Goal: Task Accomplishment & Management: Manage account settings

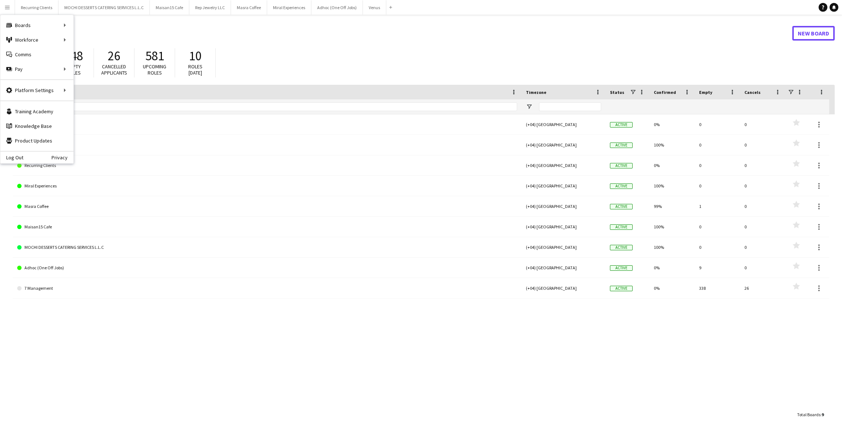
click at [799, 35] on link "New Board" at bounding box center [813, 33] width 42 height 15
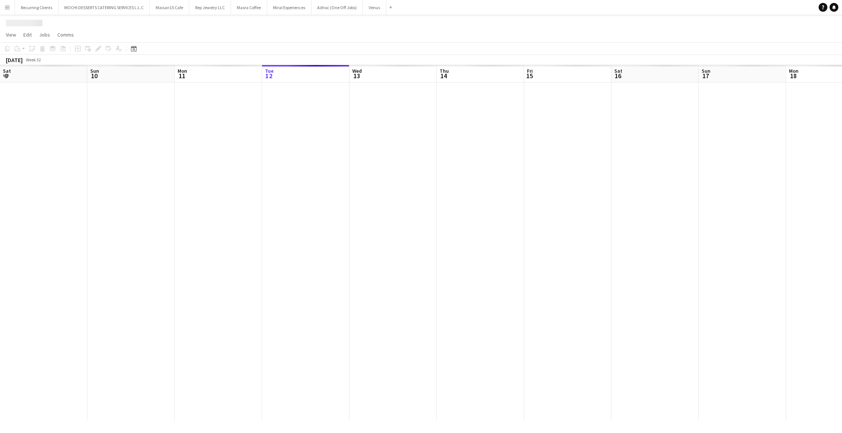
scroll to position [0, 174]
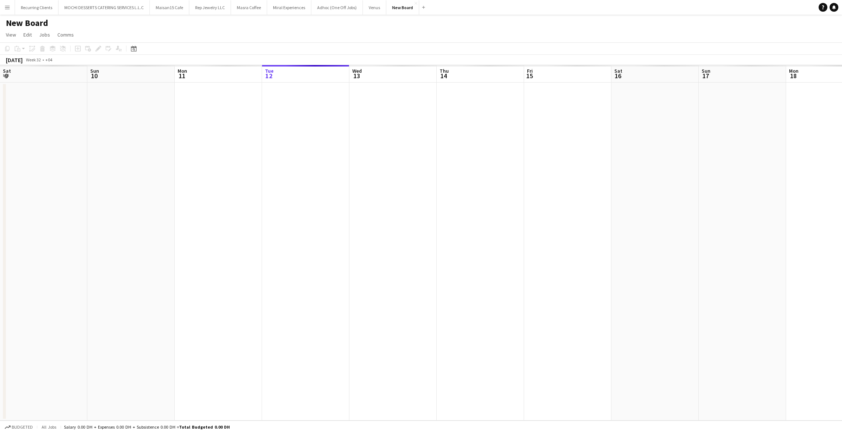
scroll to position [0, 174]
click at [30, 25] on h1 "New Board" at bounding box center [27, 23] width 42 height 11
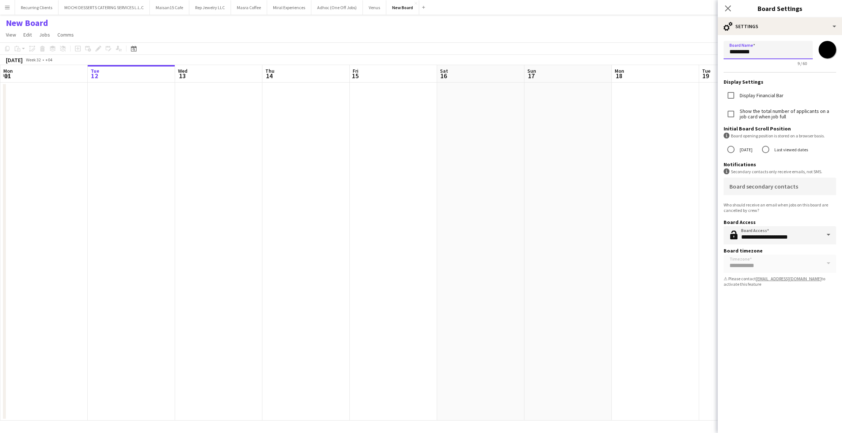
click at [747, 53] on input "*********" at bounding box center [767, 50] width 89 height 18
click at [792, 53] on input "*********" at bounding box center [767, 50] width 89 height 18
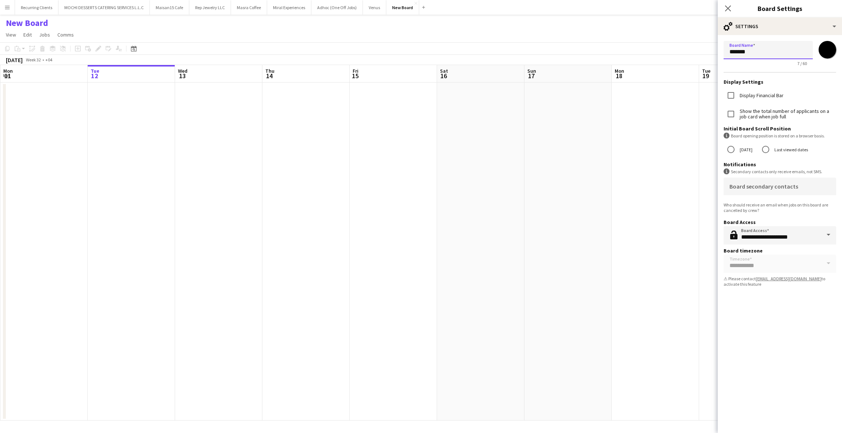
scroll to position [0, 0]
type input "**********"
click at [728, 10] on icon "Close pop-in" at bounding box center [727, 8] width 7 height 7
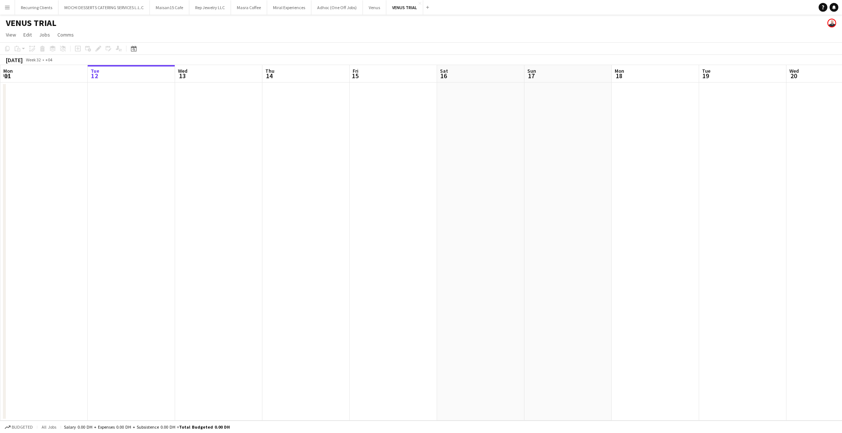
click at [308, 33] on app-page-menu "View Day view expanded Day view collapsed Month view Date picker Jump to [DATE]…" at bounding box center [421, 35] width 842 height 14
click at [371, 7] on button "Venus Close" at bounding box center [374, 7] width 23 height 14
click at [0, 4] on button "Menu" at bounding box center [7, 7] width 15 height 15
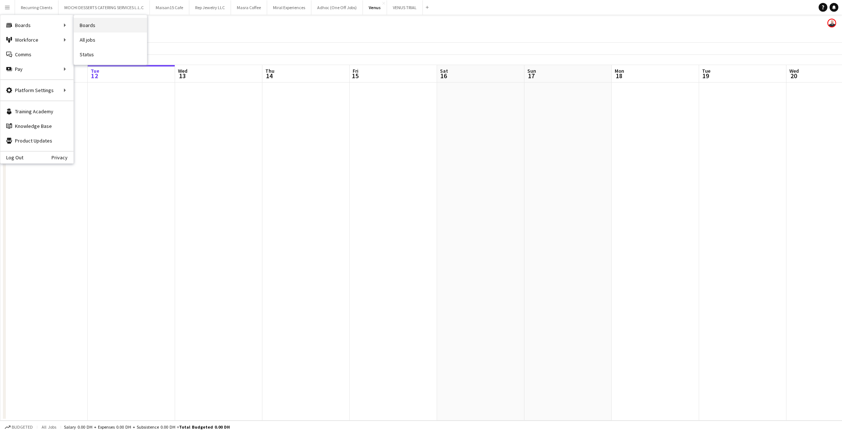
click at [117, 21] on link "Boards" at bounding box center [110, 25] width 73 height 15
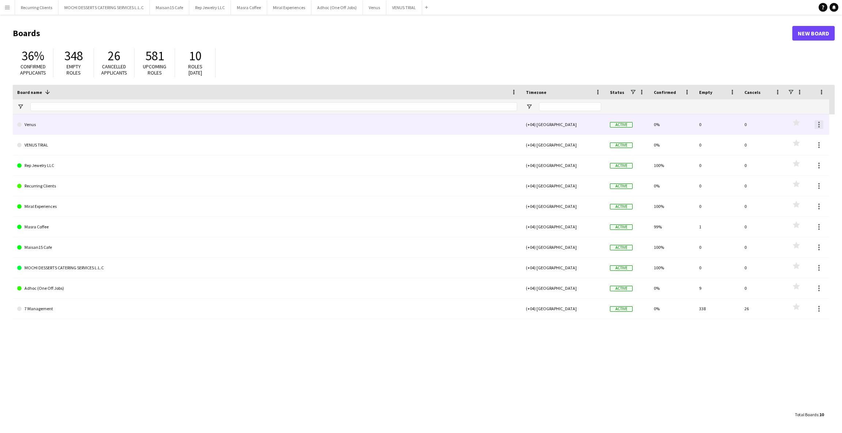
click at [820, 122] on div at bounding box center [818, 124] width 9 height 9
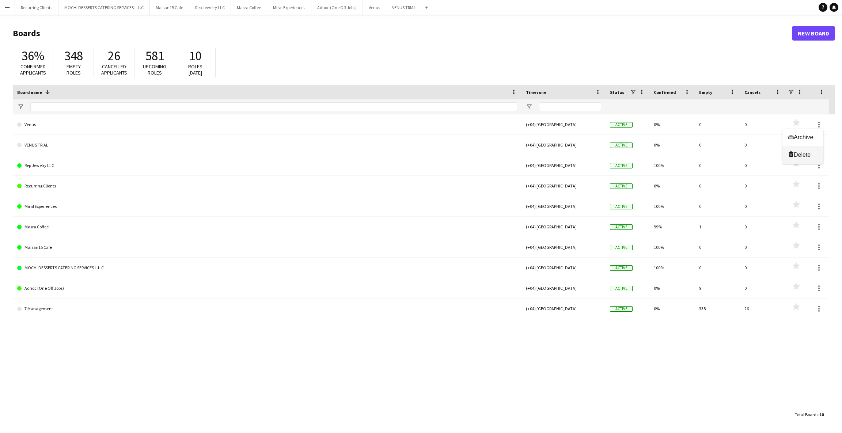
click at [800, 153] on span "Delete" at bounding box center [801, 155] width 17 height 6
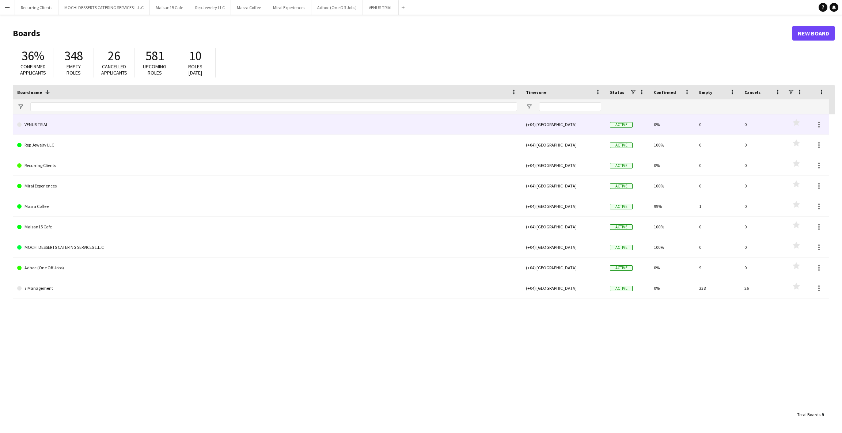
click at [65, 131] on link "VENUS TRIAL" at bounding box center [267, 124] width 500 height 20
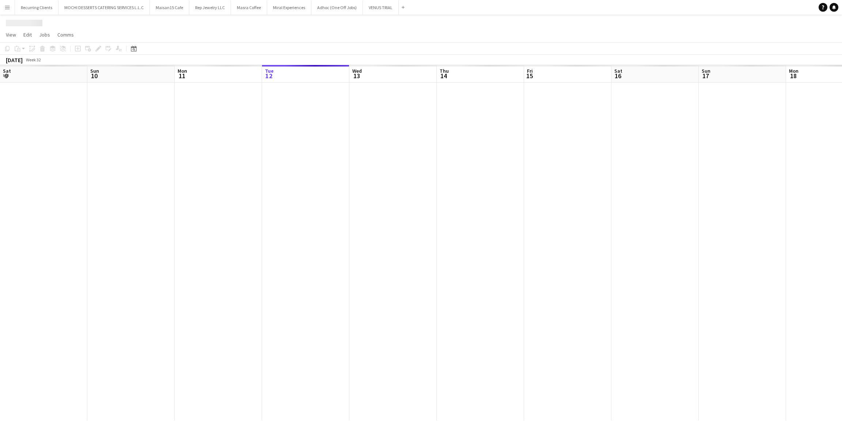
scroll to position [0, 174]
click at [45, 21] on h1 "VENUS TRIAL" at bounding box center [31, 23] width 50 height 11
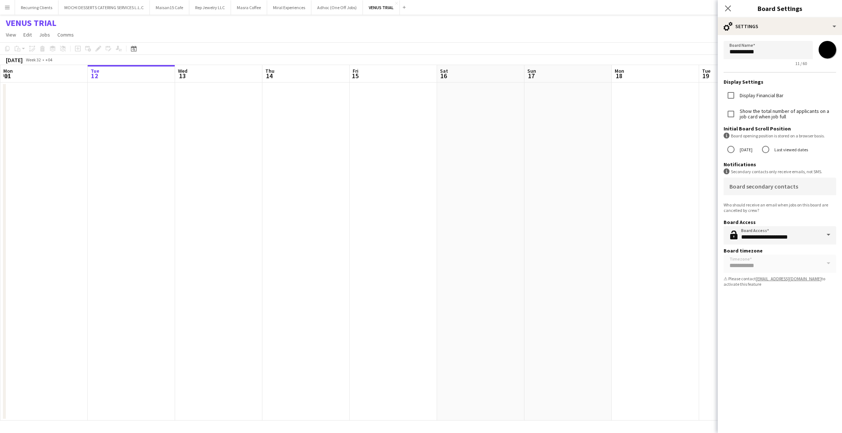
click at [827, 53] on input "*******" at bounding box center [827, 50] width 26 height 26
type input "*******"
click at [679, 53] on app-toolbar "Copy Paste Paste Ctrl+V Paste with crew Ctrl+Shift+V Paste linked Job [GEOGRAPH…" at bounding box center [421, 48] width 842 height 12
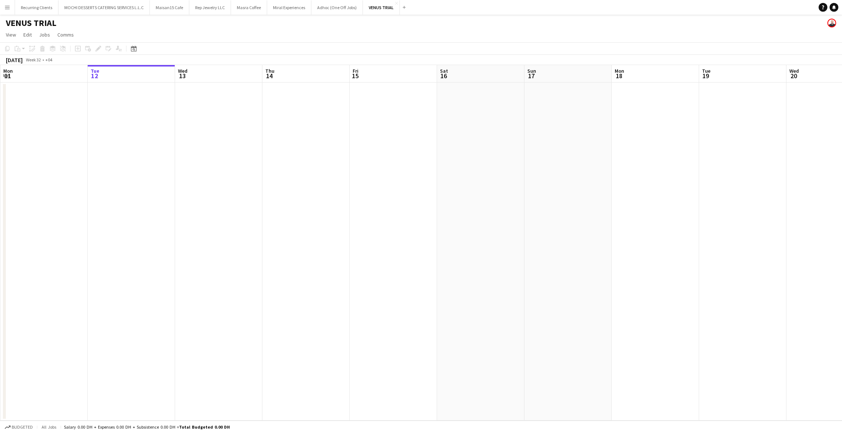
click at [7, 8] on app-icon "Menu" at bounding box center [7, 7] width 6 height 6
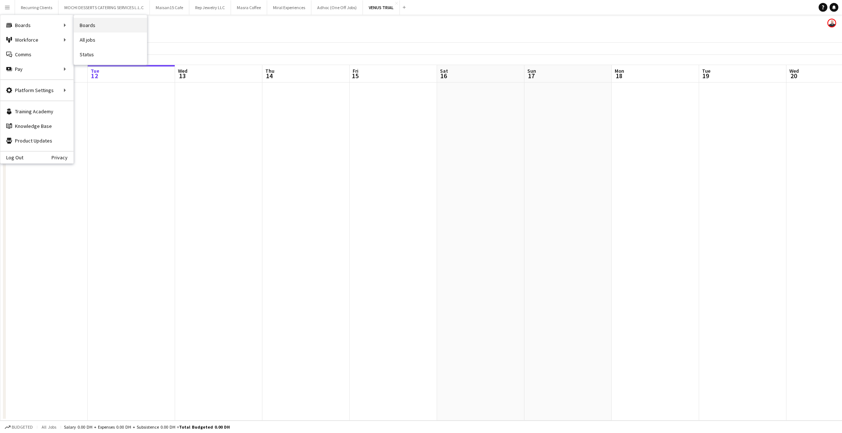
click at [106, 26] on link "Boards" at bounding box center [110, 25] width 73 height 15
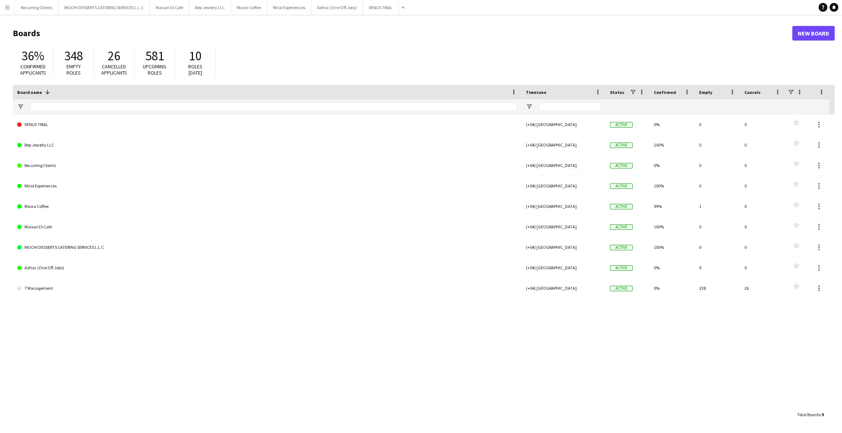
click at [223, 320] on div "7 Management (+04) [GEOGRAPHIC_DATA] Active 0% 338 26 Favourites Adhoc (One Off…" at bounding box center [423, 260] width 821 height 293
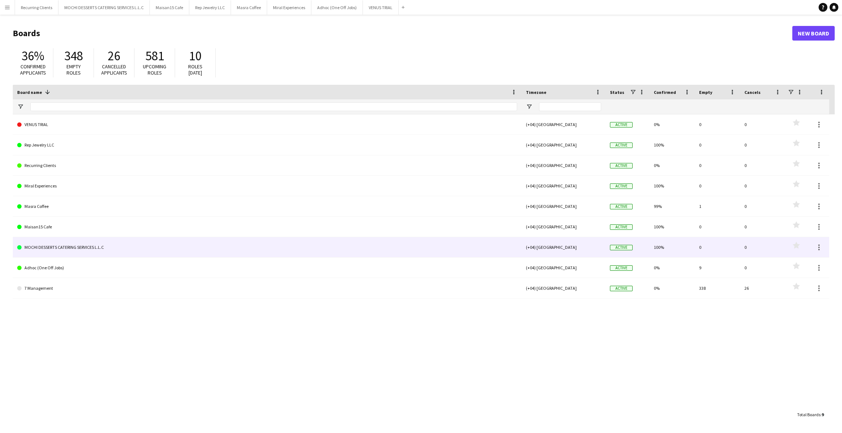
click at [106, 247] on link "MOCHI DESSERTS CATERING SERVICES L.L.C" at bounding box center [267, 247] width 500 height 20
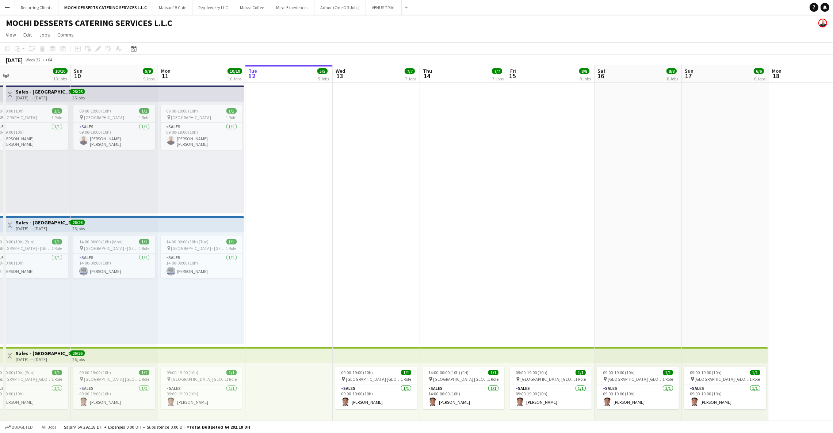
scroll to position [0, 191]
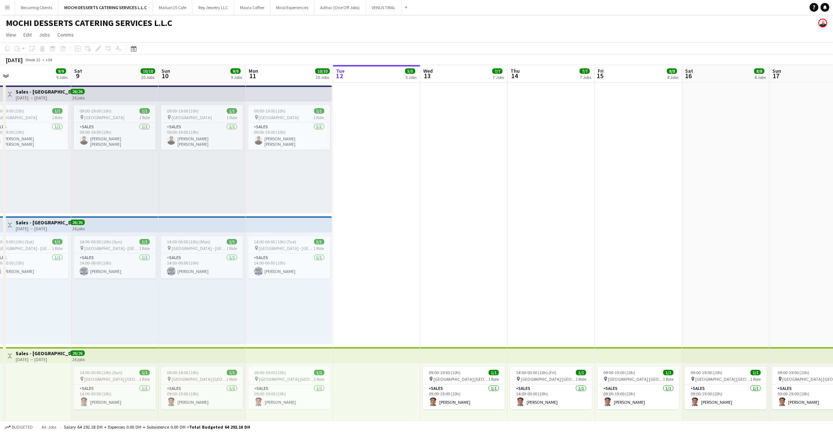
click at [310, 93] on app-top-bar at bounding box center [289, 93] width 86 height 16
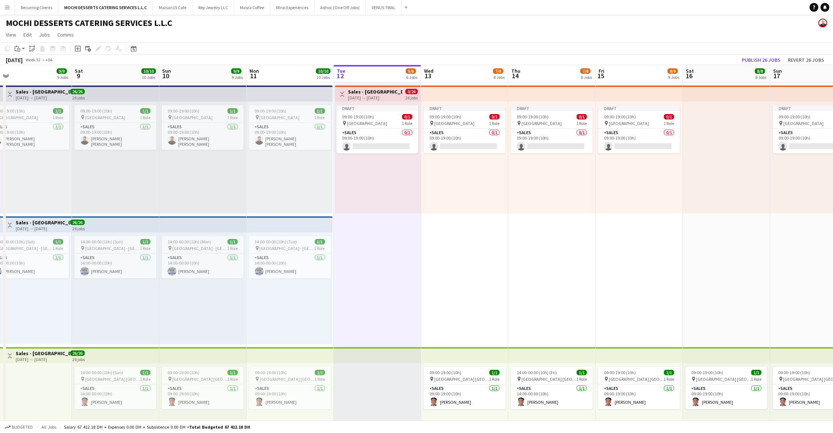
click at [301, 218] on app-top-bar at bounding box center [290, 224] width 86 height 16
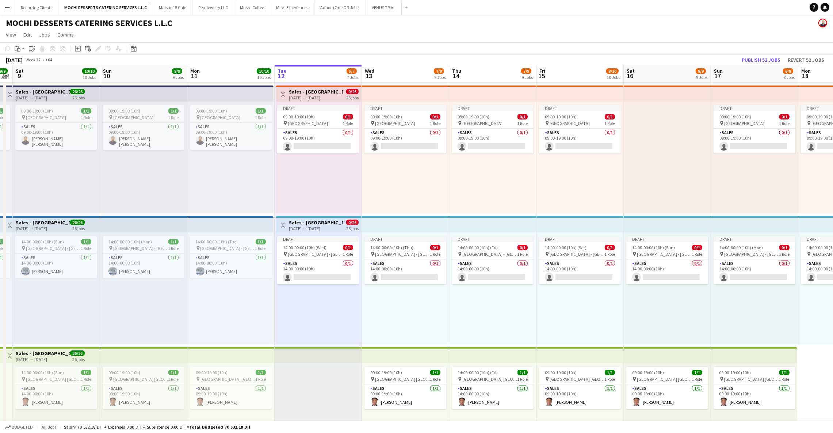
scroll to position [0, 269]
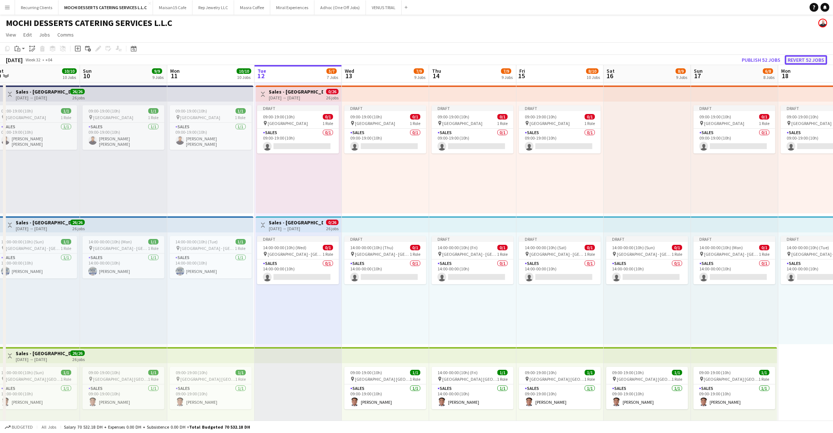
click at [823, 58] on button "Revert 52 jobs" at bounding box center [806, 59] width 42 height 9
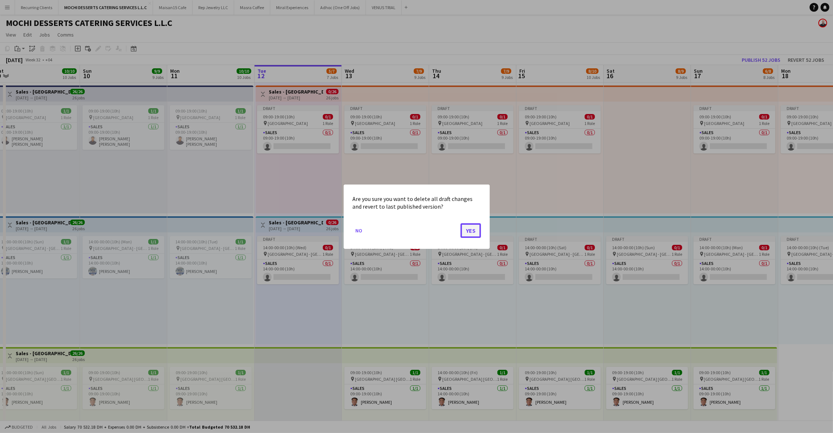
click at [464, 225] on button "Yes" at bounding box center [471, 230] width 20 height 15
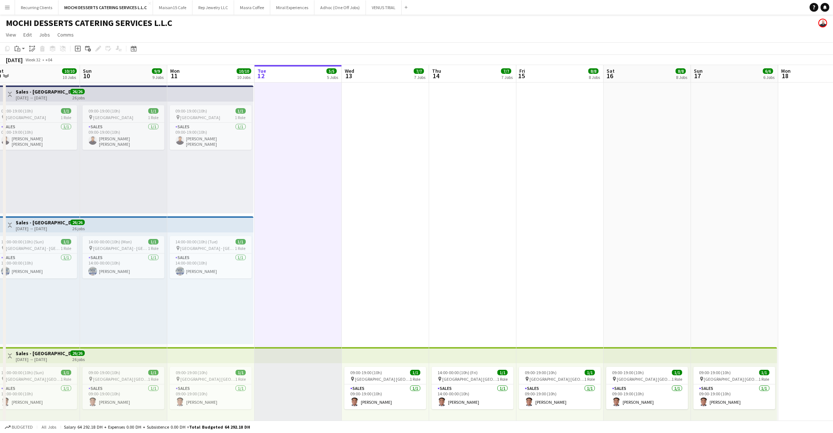
click at [210, 99] on app-top-bar at bounding box center [210, 93] width 86 height 16
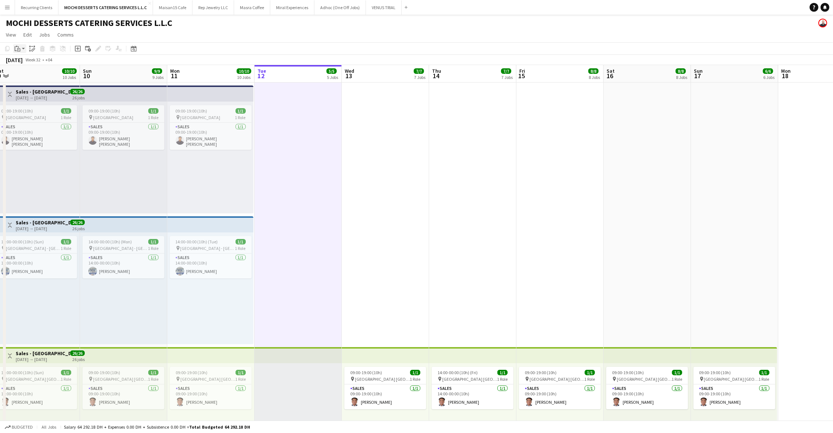
click at [18, 49] on icon "Paste" at bounding box center [18, 49] width 6 height 6
click at [25, 72] on link "Paste with crew Ctrl+Shift+V" at bounding box center [53, 75] width 69 height 7
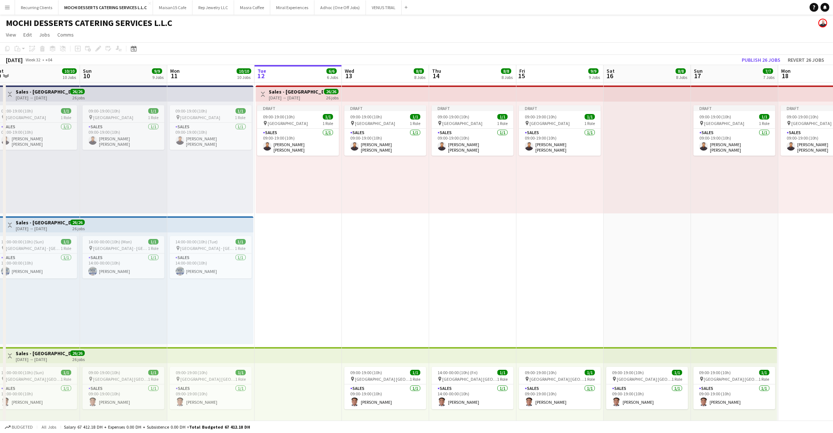
click at [229, 220] on app-top-bar at bounding box center [210, 224] width 86 height 16
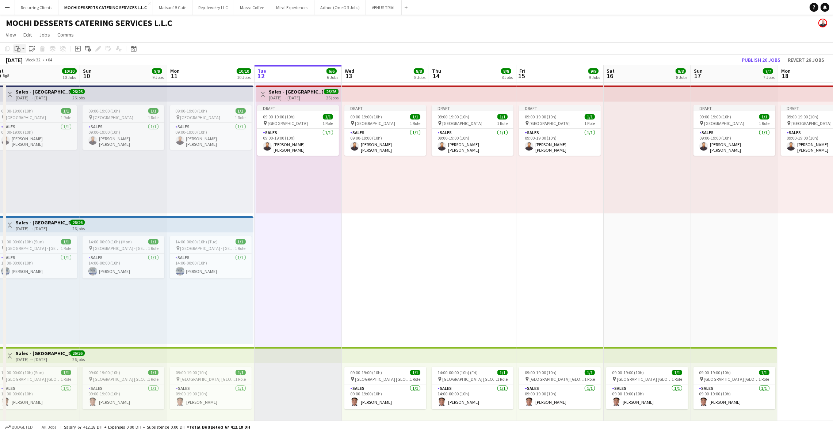
click at [18, 48] on icon at bounding box center [18, 49] width 3 height 3
click at [29, 74] on link "Paste with crew Ctrl+Shift+V" at bounding box center [53, 75] width 69 height 7
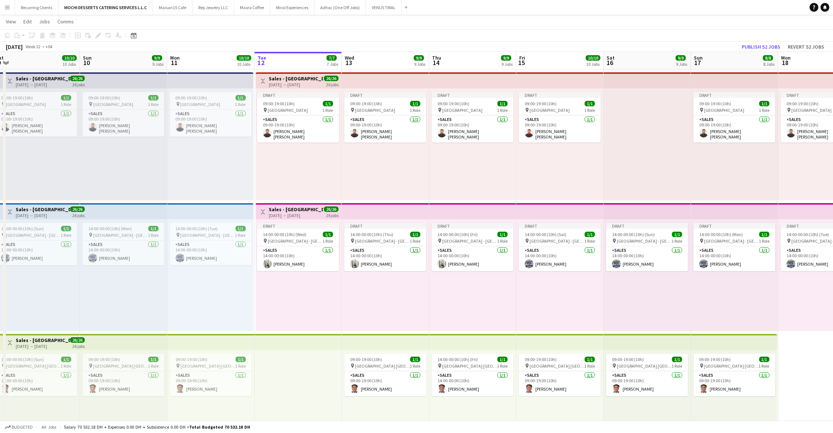
scroll to position [14, 0]
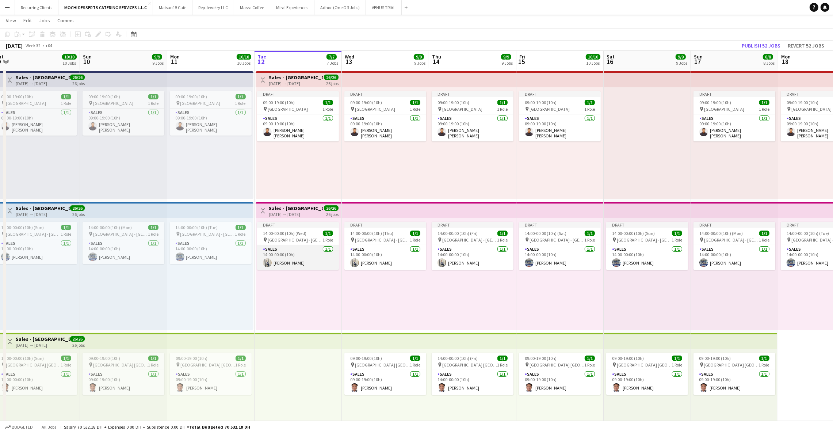
click at [303, 253] on app-card-role "Sales [DATE] 14:00-00:00 (10h) [PERSON_NAME]" at bounding box center [298, 257] width 82 height 25
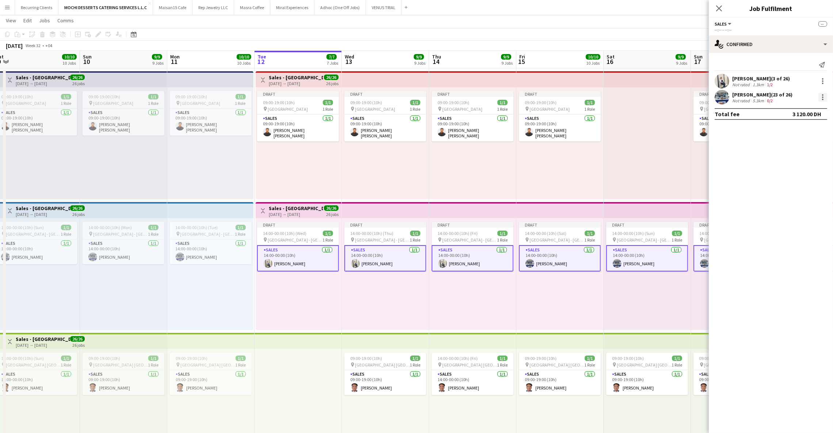
click at [825, 97] on div at bounding box center [823, 97] width 9 height 9
click at [795, 160] on span "Remove" at bounding box center [788, 163] width 22 height 6
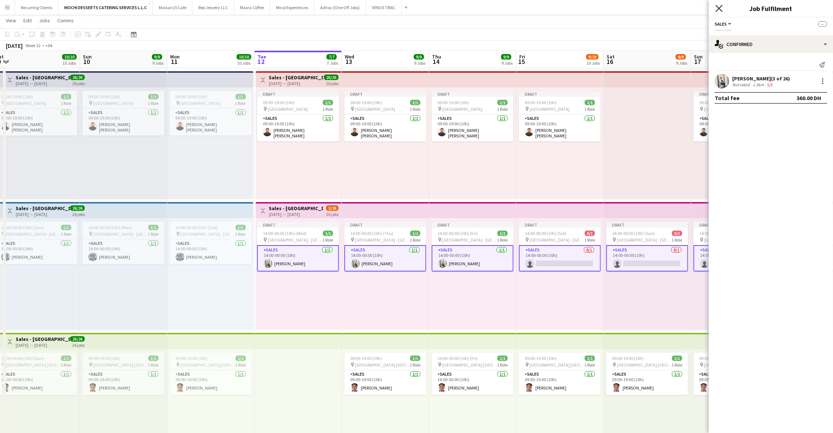
click at [720, 11] on icon "Close pop-in" at bounding box center [719, 8] width 7 height 7
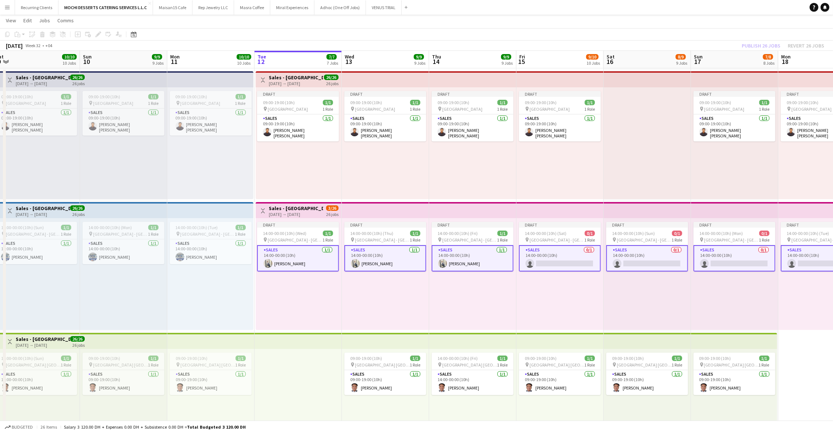
click at [401, 207] on app-top-bar at bounding box center [385, 210] width 87 height 16
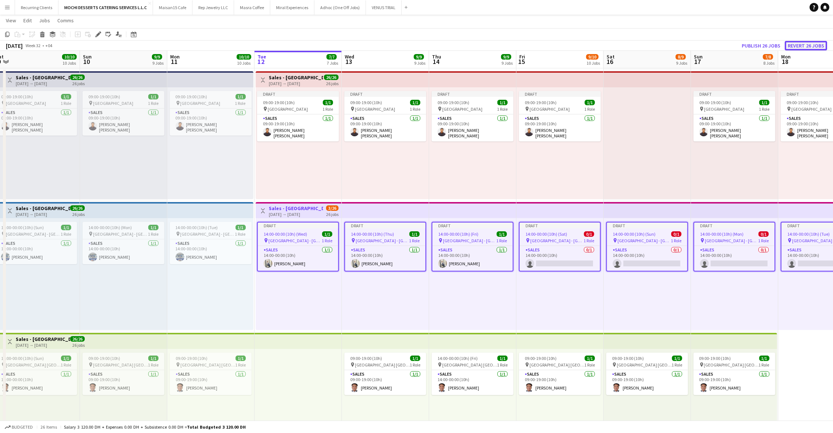
click at [799, 43] on button "Revert 26 jobs" at bounding box center [806, 45] width 42 height 9
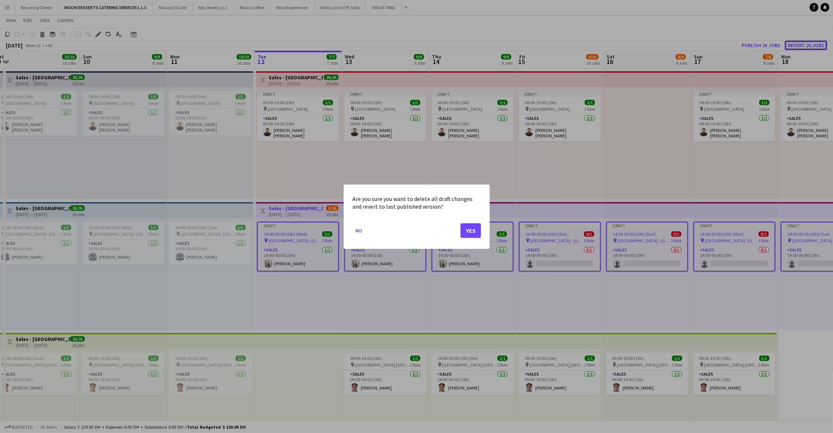
scroll to position [0, 0]
click at [479, 226] on button "Yes" at bounding box center [471, 230] width 20 height 15
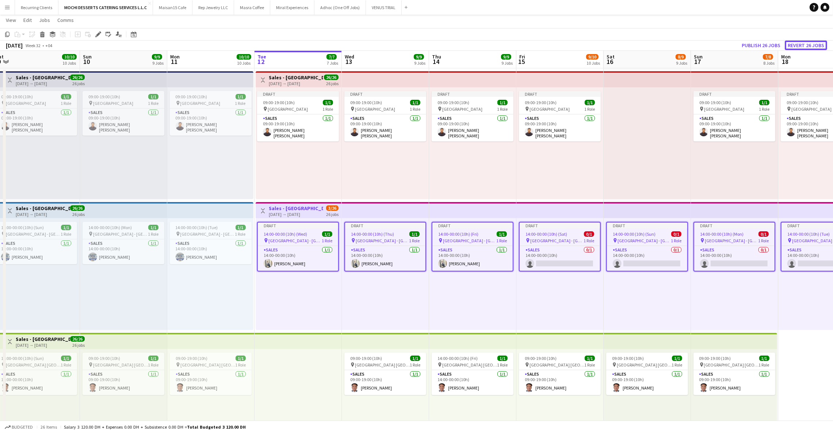
scroll to position [14, 0]
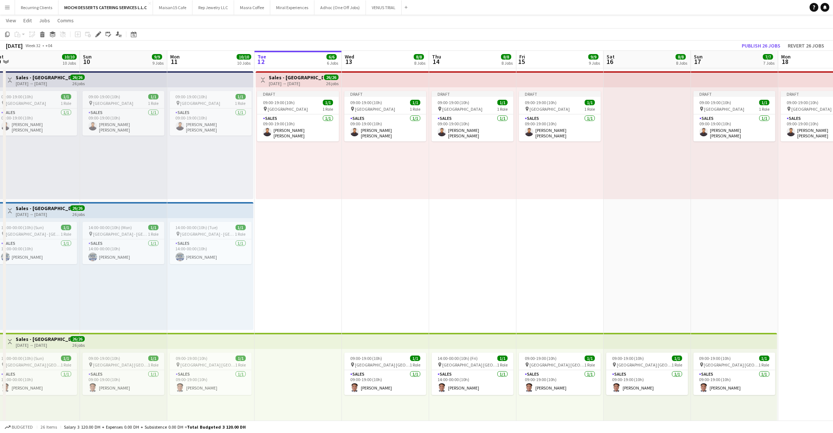
click at [204, 212] on app-top-bar at bounding box center [210, 210] width 86 height 16
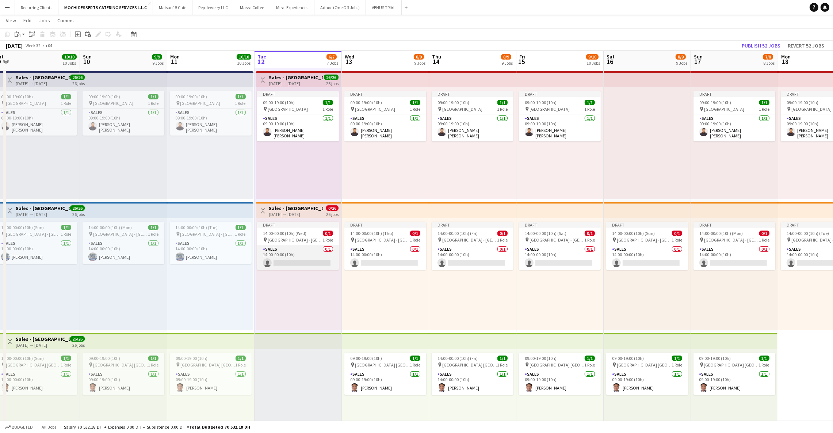
click at [300, 252] on app-card-role "Sales 0/1 14:00-00:00 (10h) single-neutral-actions" at bounding box center [298, 257] width 82 height 25
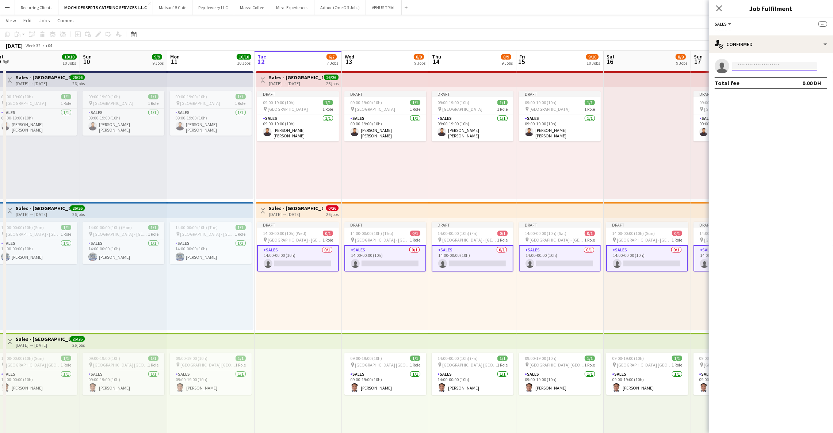
click at [771, 68] on input at bounding box center [774, 66] width 85 height 9
type input "****"
click at [767, 95] on span "[PERSON_NAME] Active" at bounding box center [774, 94] width 73 height 6
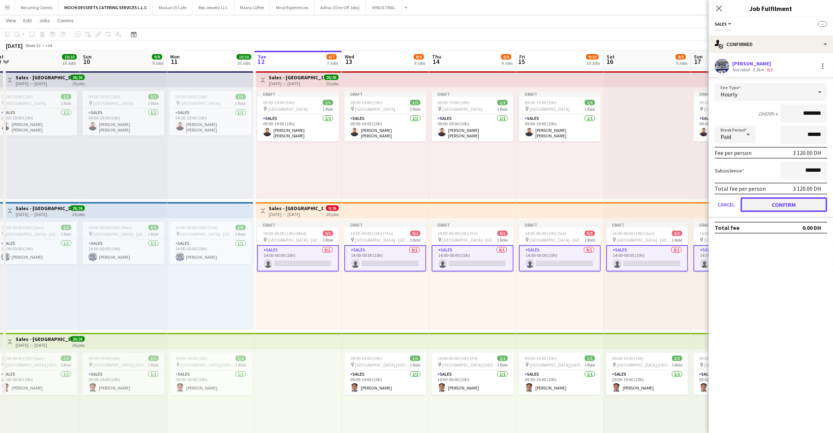
click at [759, 202] on button "Confirm" at bounding box center [784, 204] width 87 height 15
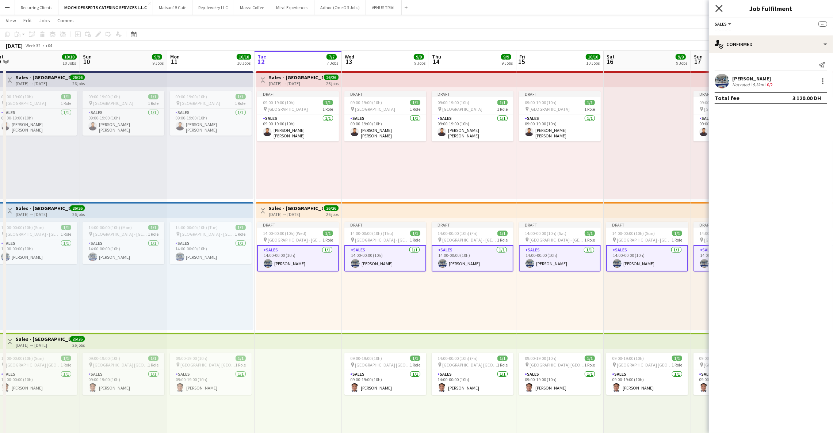
click at [721, 9] on icon "Close pop-in" at bounding box center [719, 8] width 7 height 7
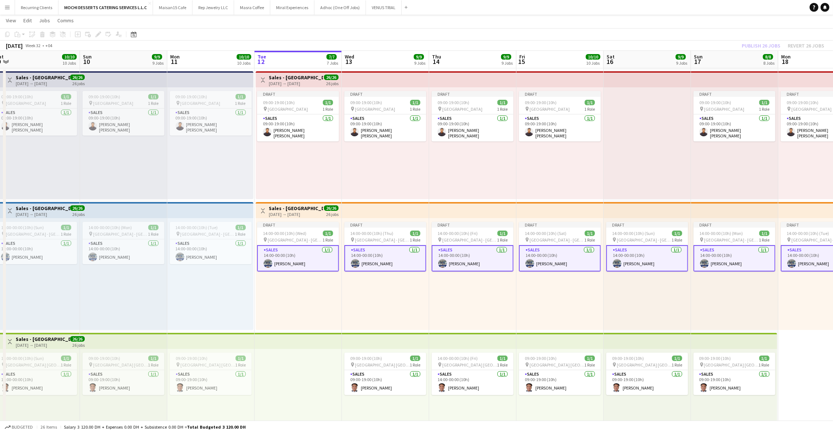
click at [654, 118] on div at bounding box center [647, 143] width 87 height 112
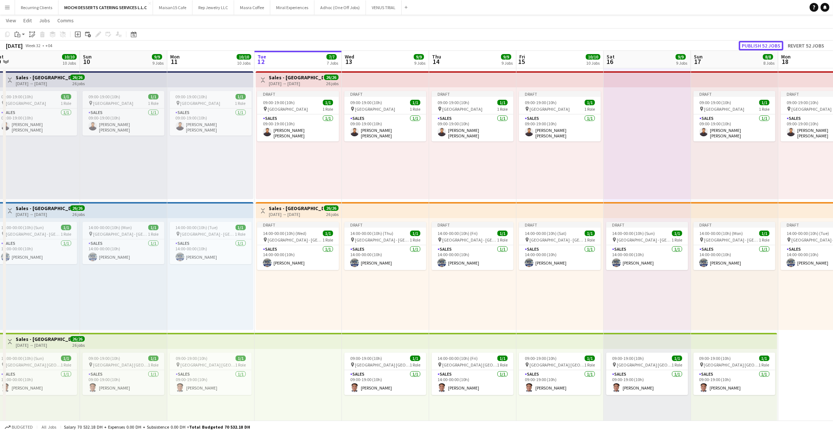
drag, startPoint x: 767, startPoint y: 44, endPoint x: 734, endPoint y: 68, distance: 41.4
click at [767, 45] on button "Publish 52 jobs" at bounding box center [761, 45] width 45 height 9
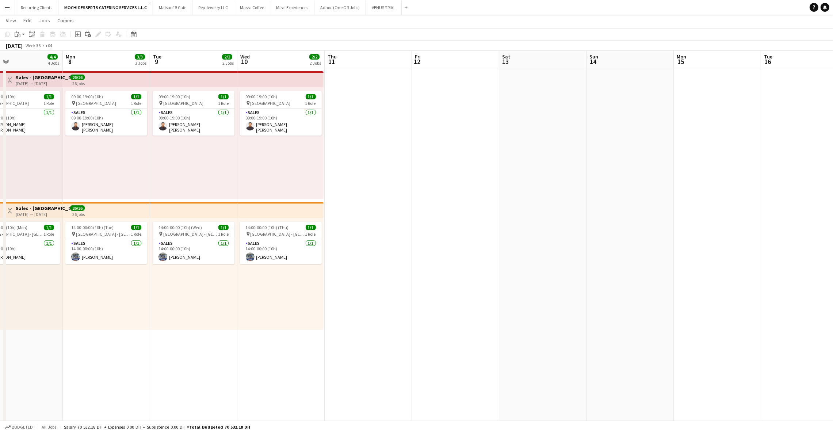
scroll to position [0, 288]
click at [236, 83] on app-top-bar at bounding box center [279, 79] width 86 height 16
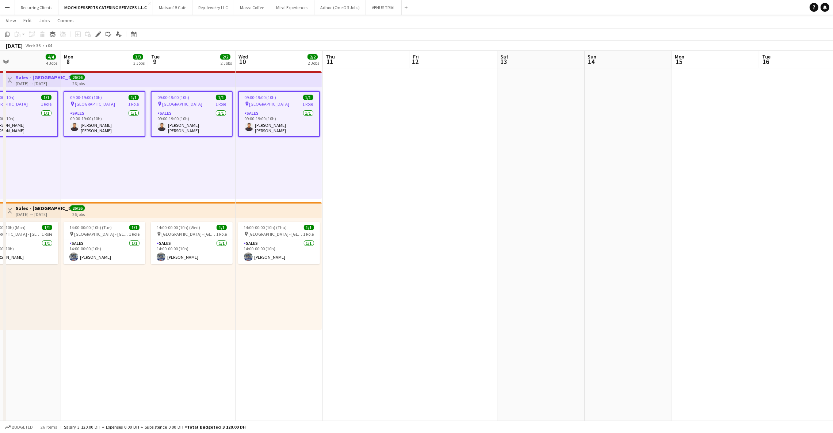
click at [194, 214] on app-top-bar at bounding box center [191, 210] width 87 height 16
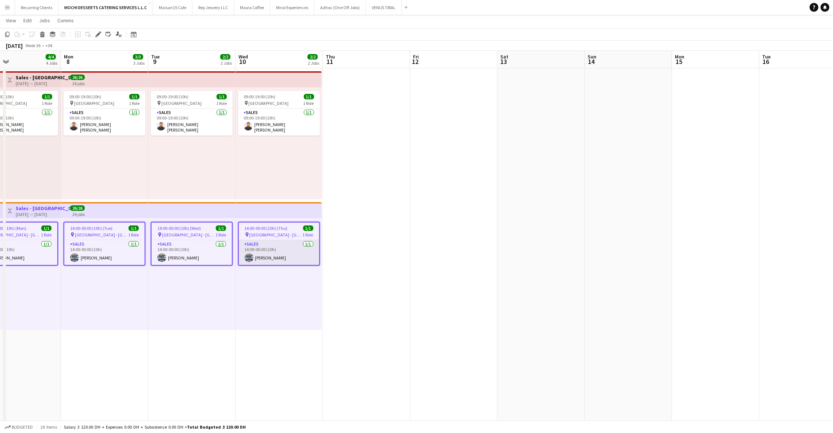
click at [275, 249] on app-card-role "Sales [DATE] 14:00-00:00 (10h) [PERSON_NAME]" at bounding box center [279, 252] width 80 height 25
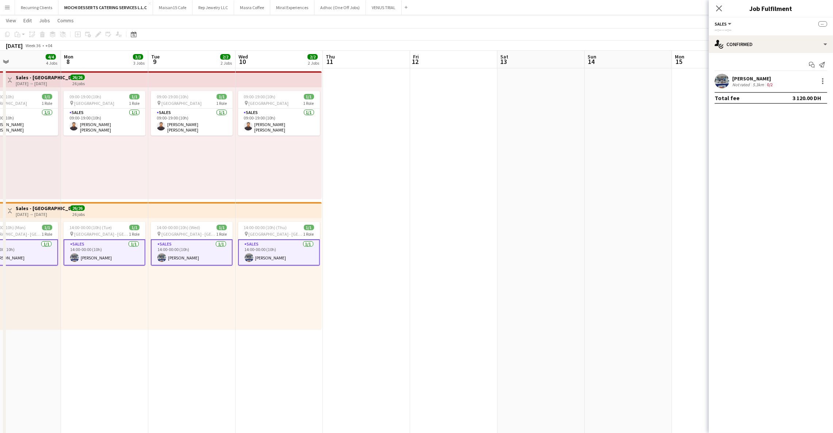
click at [748, 77] on div "[PERSON_NAME]" at bounding box center [753, 78] width 42 height 7
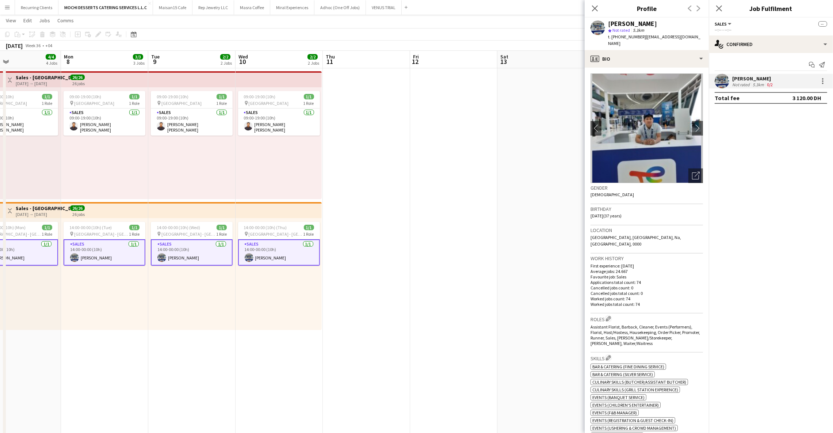
click at [630, 19] on div "[PERSON_NAME] Not rated 5.3km t. [PHONE_NUMBER] | [EMAIL_ADDRESS][DOMAIN_NAME]" at bounding box center [647, 34] width 124 height 33
copy div "[PERSON_NAME]"
click at [286, 112] on app-card-role "Sales [DATE] 09:00-19:00 (10h) [PERSON_NAME]" at bounding box center [279, 121] width 82 height 27
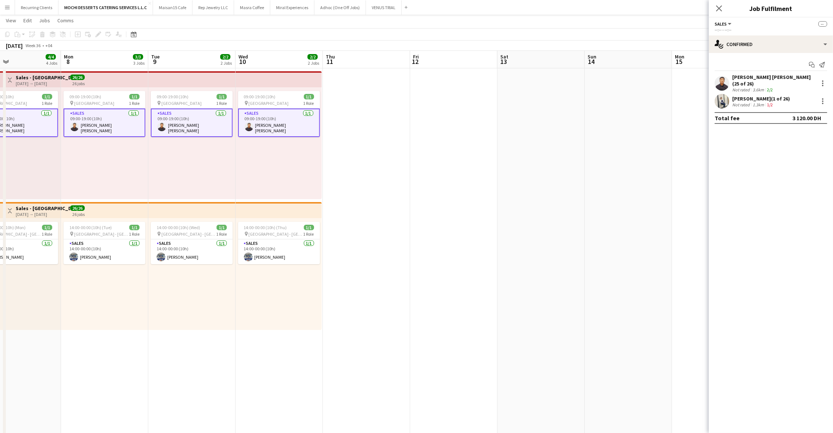
click at [762, 81] on div "[PERSON_NAME] [PERSON_NAME] (25 of 26)" at bounding box center [773, 80] width 83 height 13
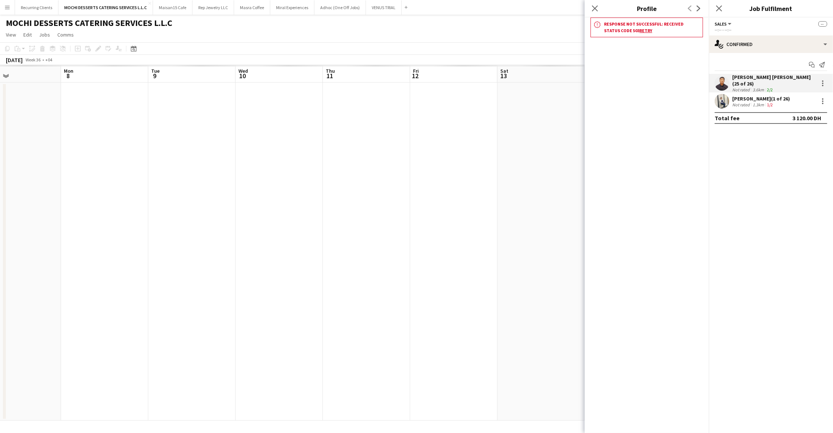
scroll to position [0, 0]
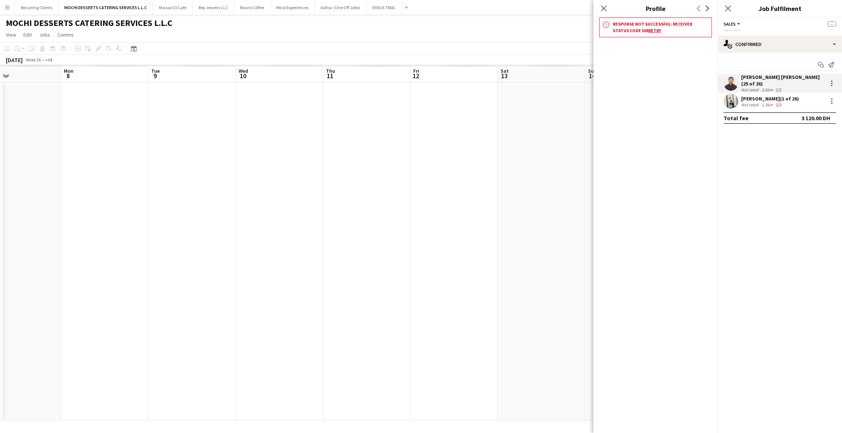
click at [629, 30] on h3 "Response not successful: Received status code 503 Retry" at bounding box center [661, 27] width 96 height 13
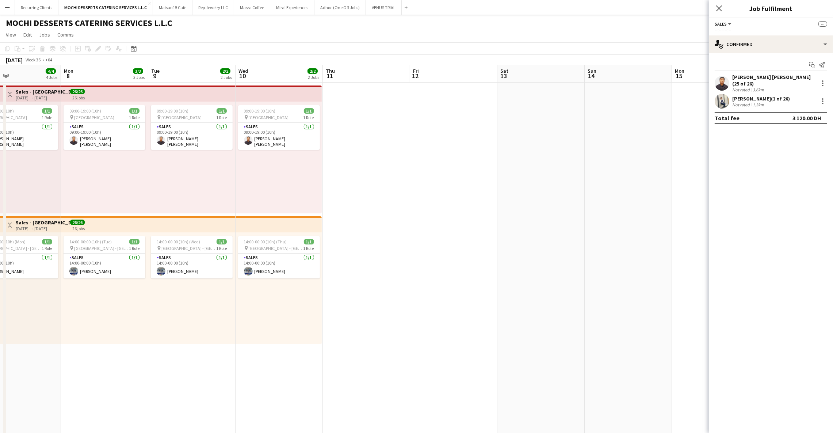
click at [741, 79] on div "[PERSON_NAME] [PERSON_NAME] (25 of 26)" at bounding box center [773, 80] width 83 height 13
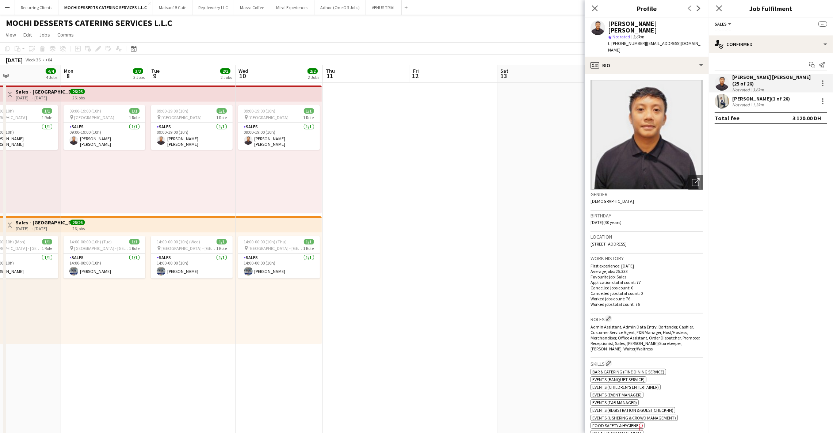
scroll to position [4, 0]
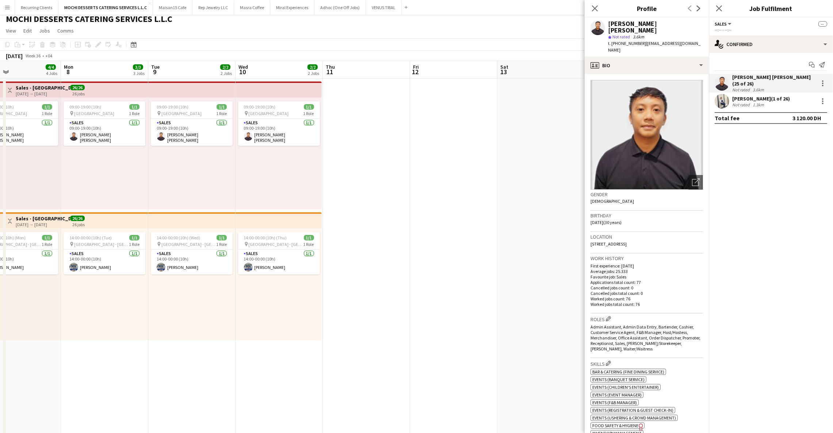
click at [629, 22] on div "[PERSON_NAME] [PERSON_NAME]" at bounding box center [655, 26] width 95 height 13
copy div "[PERSON_NAME] [PERSON_NAME]"
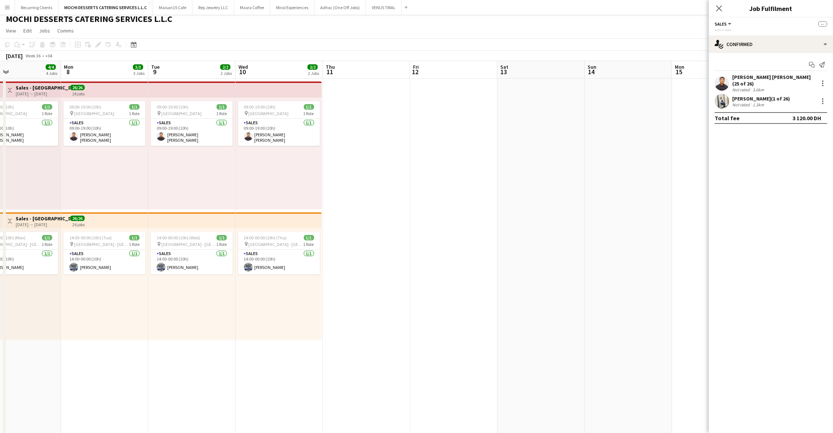
scroll to position [0, 0]
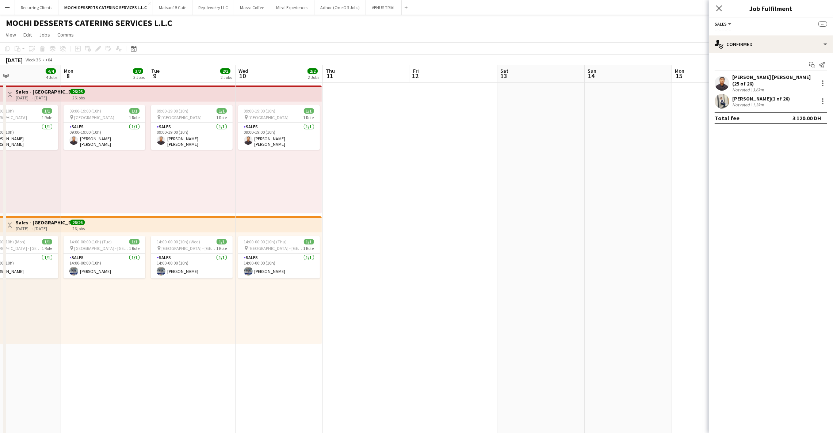
click at [295, 99] on app-top-bar at bounding box center [279, 93] width 86 height 16
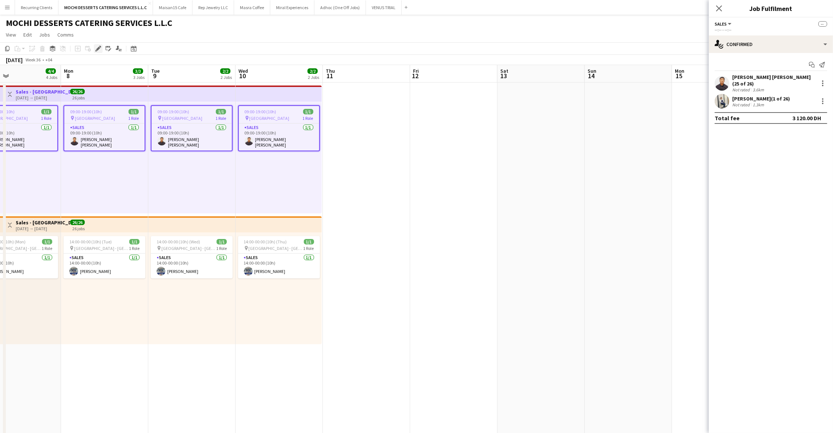
click at [96, 50] on icon "Edit" at bounding box center [98, 49] width 6 height 6
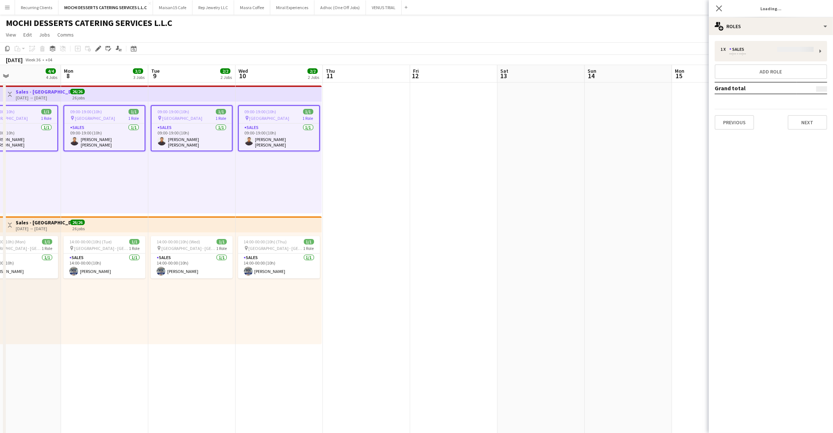
type input "*******"
click at [730, 126] on button "Previous" at bounding box center [734, 122] width 39 height 15
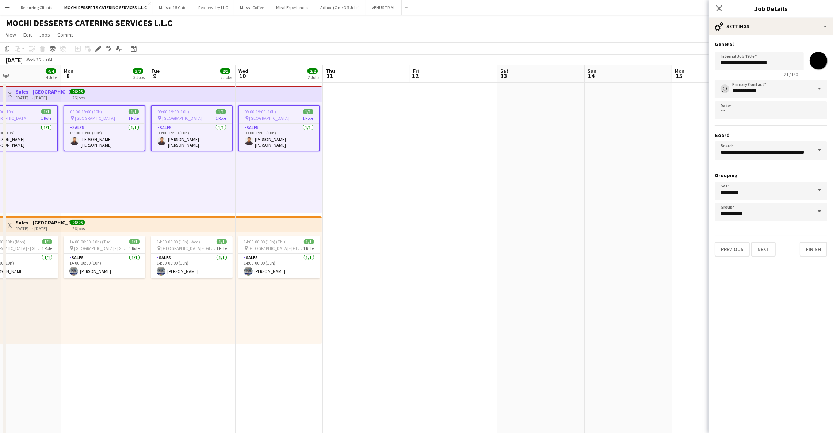
click at [807, 90] on input "**********" at bounding box center [771, 89] width 112 height 18
click at [820, 86] on span at bounding box center [819, 89] width 15 height 18
click at [771, 129] on span "user [PERSON_NAME]" at bounding box center [771, 126] width 101 height 11
type input "**********"
click at [728, 242] on button "Previous" at bounding box center [732, 249] width 35 height 15
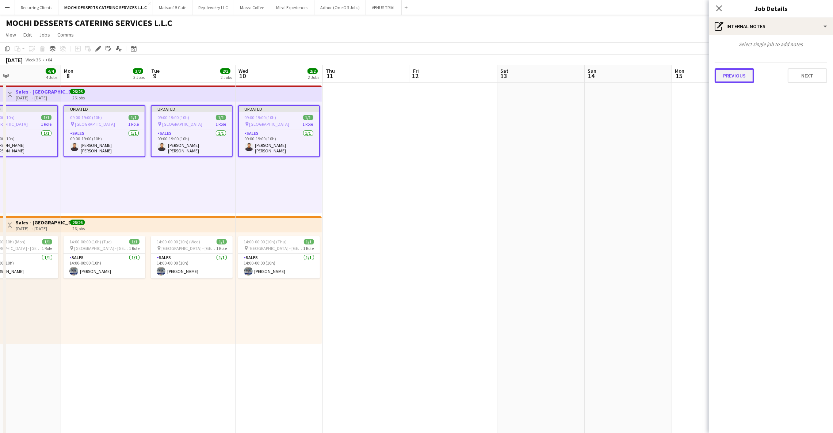
click at [739, 78] on button "Previous" at bounding box center [734, 75] width 39 height 15
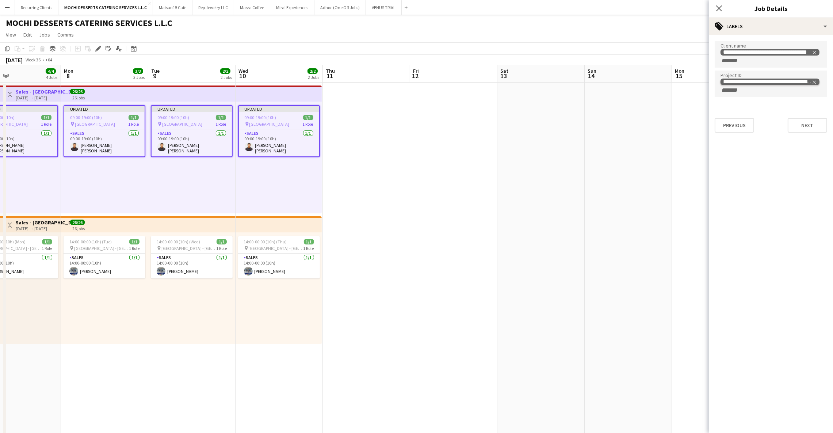
click at [817, 80] on icon "Remove tag" at bounding box center [814, 82] width 5 height 5
paste input "**********"
type input "**********"
click at [810, 117] on button "Next" at bounding box center [807, 117] width 39 height 15
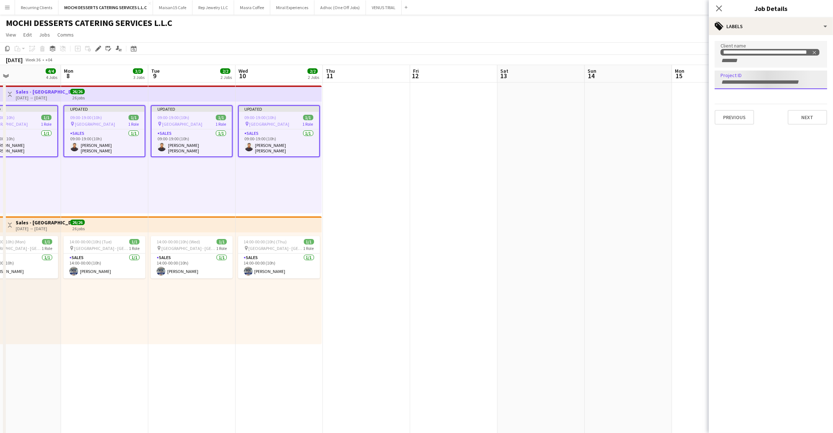
scroll to position [0, 0]
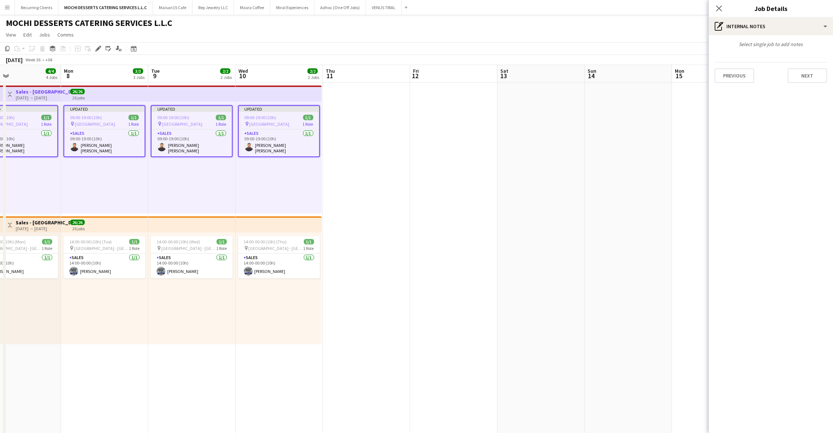
click at [290, 223] on app-top-bar at bounding box center [279, 224] width 86 height 16
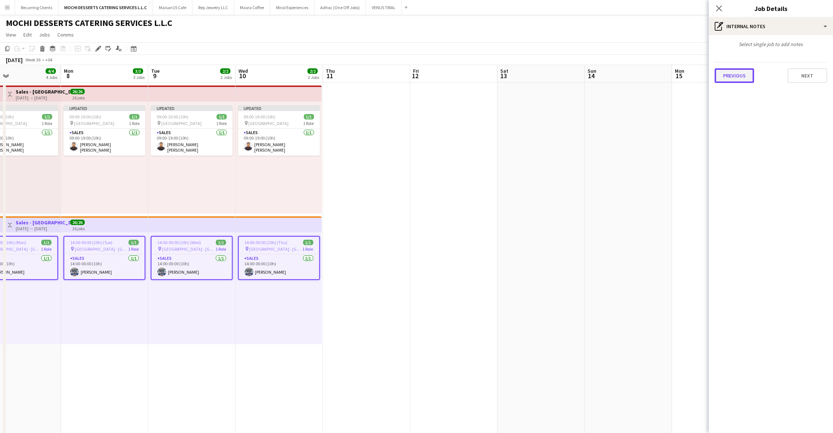
click at [748, 76] on button "Previous" at bounding box center [734, 75] width 39 height 15
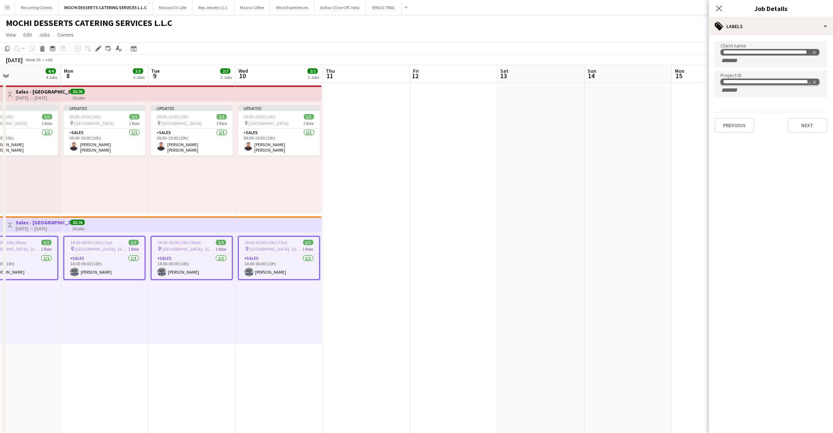
click at [815, 80] on icon "Remove tag" at bounding box center [814, 82] width 5 height 5
paste input "**********"
type input "**********"
click at [801, 118] on button "Next" at bounding box center [807, 117] width 39 height 15
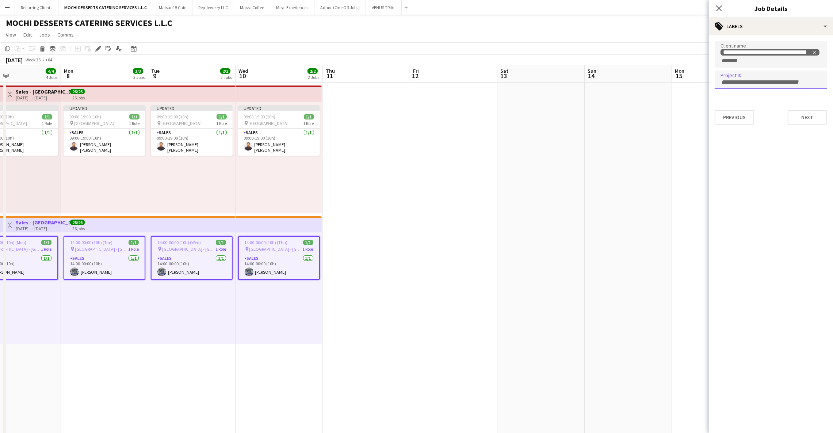
scroll to position [0, 0]
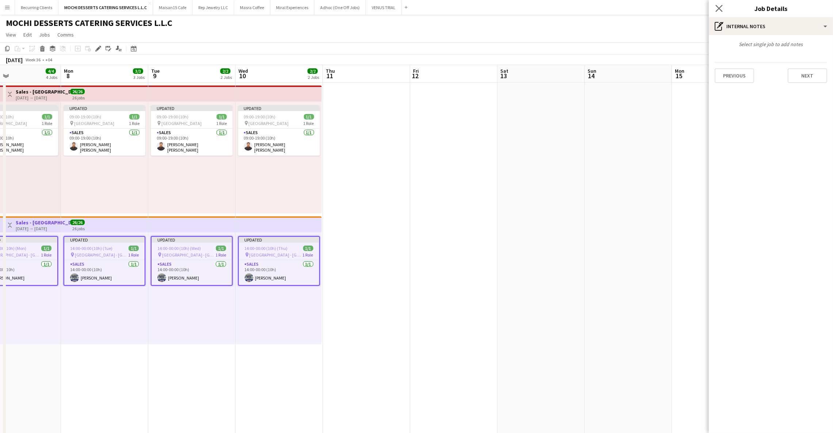
click at [720, 12] on app-icon "Close pop-in" at bounding box center [719, 8] width 11 height 11
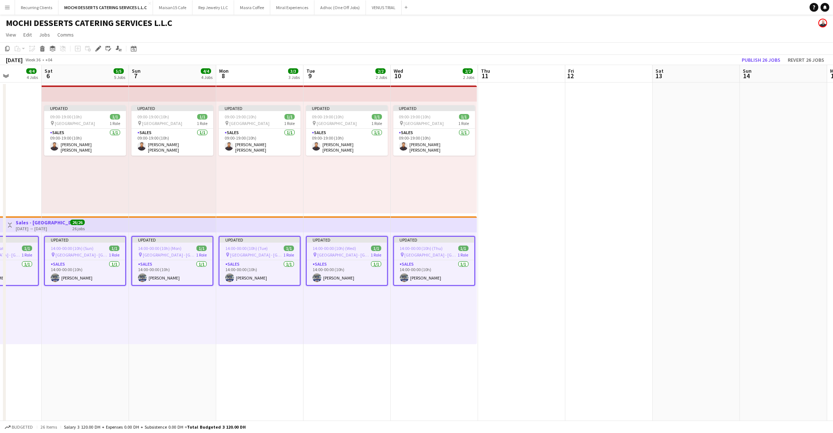
scroll to position [0, 203]
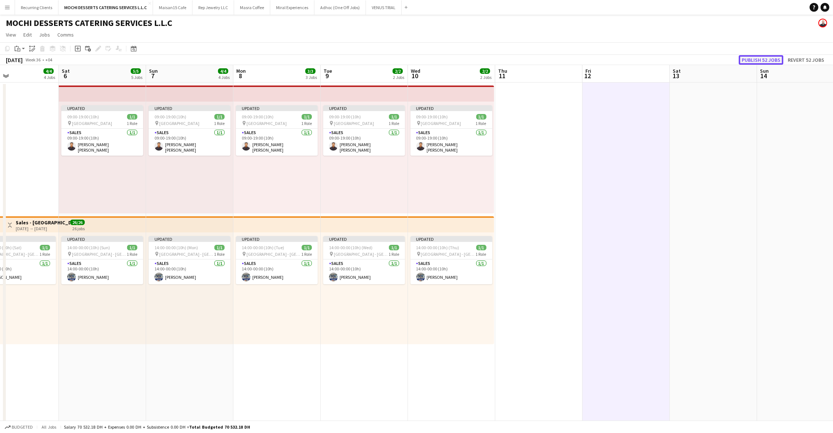
click at [771, 59] on button "Publish 52 jobs" at bounding box center [761, 59] width 45 height 9
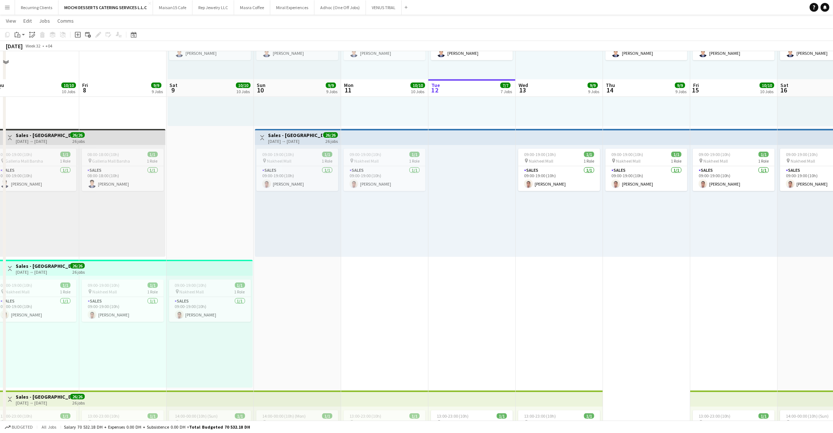
scroll to position [768, 0]
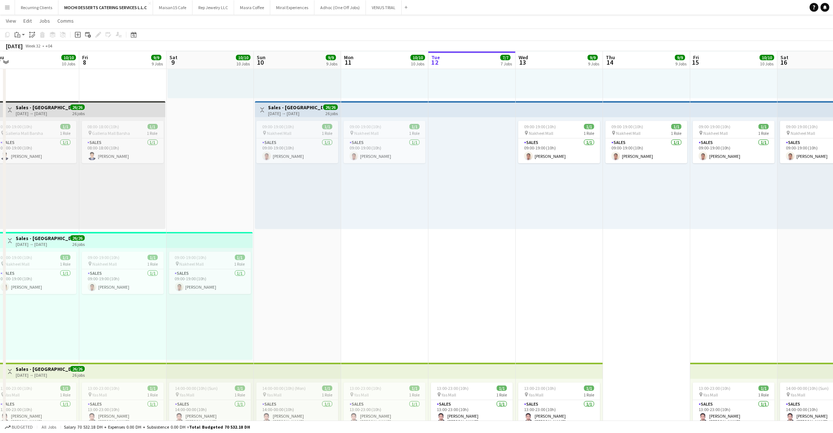
click at [312, 261] on app-date-cell "09:00-19:00 (10h) 1/1 pin Galleria Mall [GEOGRAPHIC_DATA] 1 Role Sales [DATE] 0…" at bounding box center [297, 71] width 87 height 1514
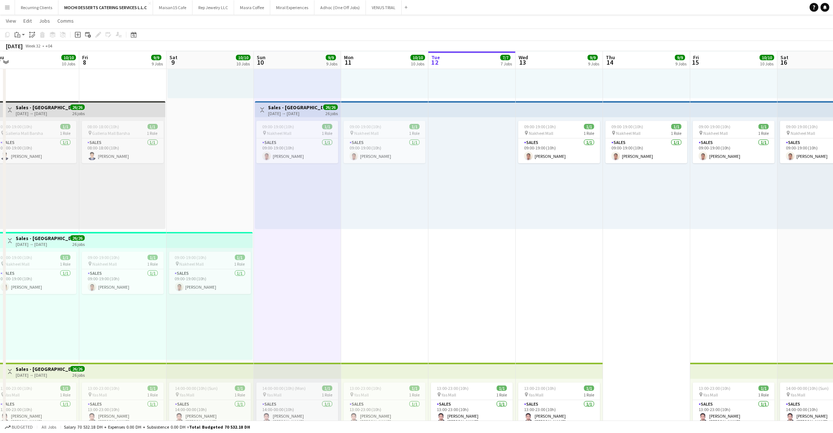
click at [214, 189] on app-date-cell "09:00-19:00 (10h) 1/1 pin Galleria Mall [GEOGRAPHIC_DATA] 1 Role Sales [DATE] 0…" at bounding box center [210, 71] width 87 height 1514
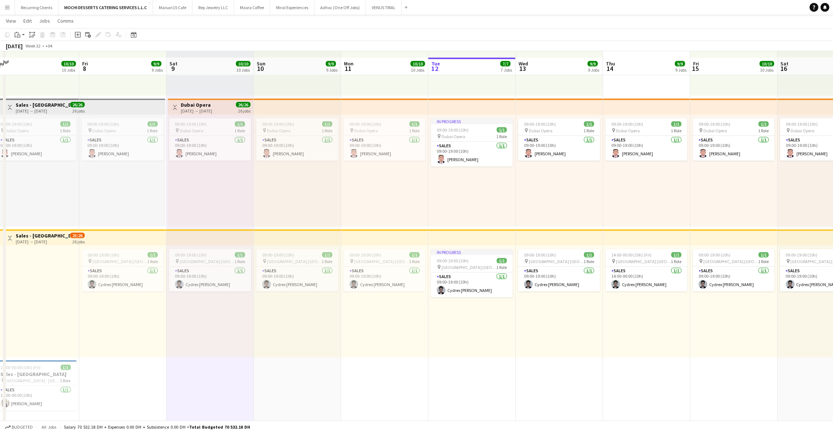
scroll to position [1169, 0]
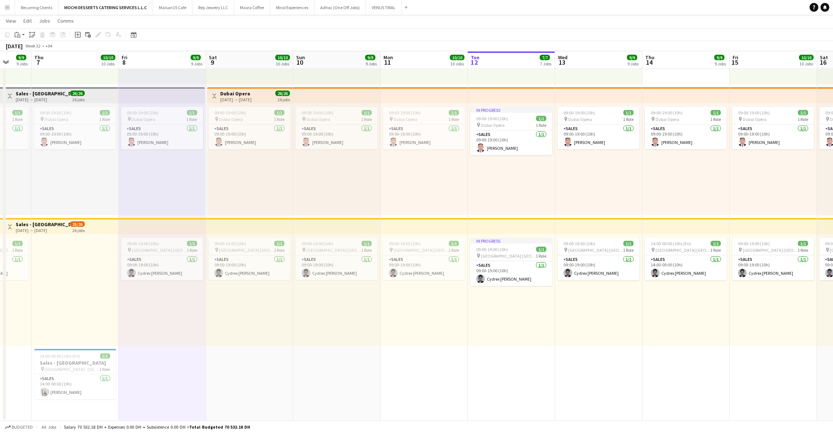
scroll to position [0, 237]
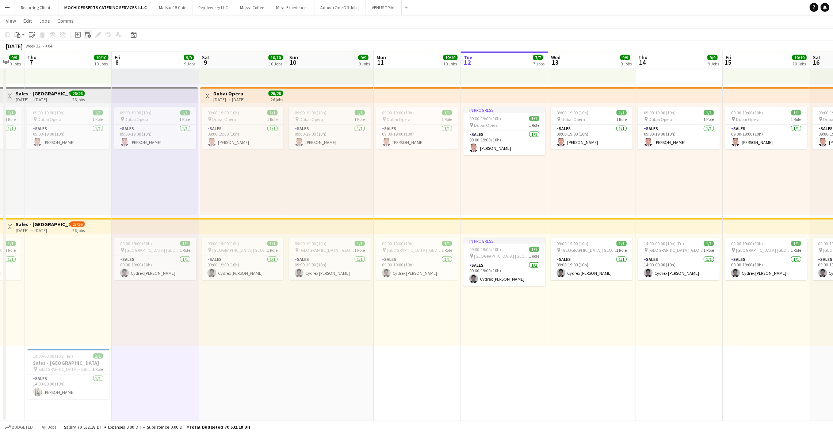
click at [86, 34] on icon "Add linked Job" at bounding box center [88, 35] width 6 height 6
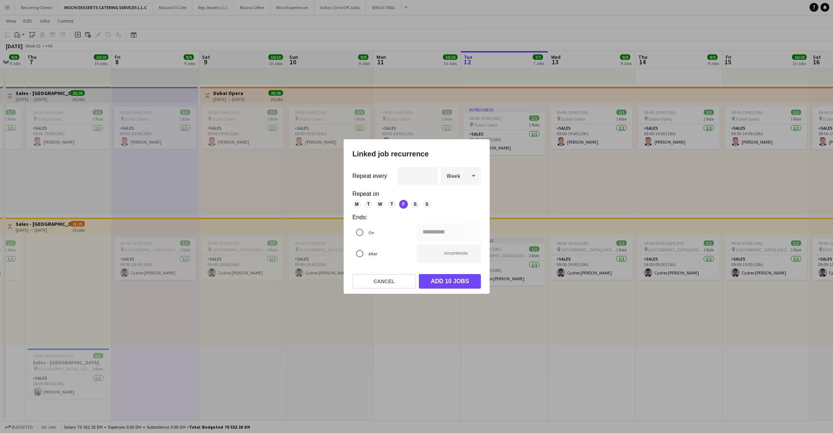
click at [355, 204] on span "M" at bounding box center [356, 204] width 9 height 9
click at [367, 205] on span "T" at bounding box center [368, 204] width 9 height 9
click at [378, 206] on span "W" at bounding box center [380, 204] width 9 height 9
click at [388, 206] on span "T" at bounding box center [392, 204] width 9 height 9
click at [413, 206] on span "S" at bounding box center [415, 204] width 9 height 9
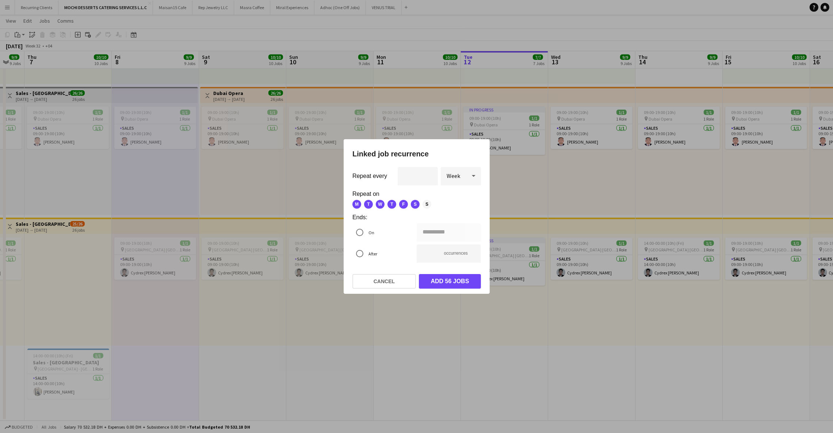
click at [427, 206] on span "S" at bounding box center [427, 204] width 9 height 9
type input "**********"
click at [370, 206] on span "T" at bounding box center [368, 204] width 9 height 9
click at [367, 234] on div at bounding box center [360, 233] width 18 height 18
click at [460, 234] on div "**********" at bounding box center [416, 216] width 833 height 433
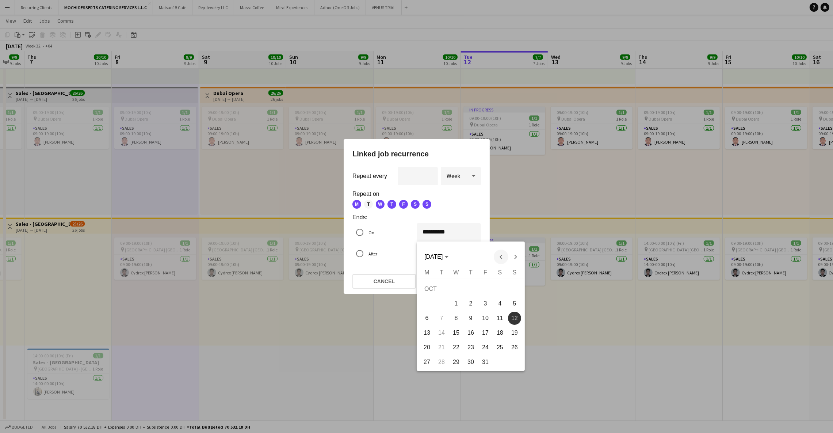
click at [503, 259] on span "Previous month" at bounding box center [500, 256] width 15 height 15
click at [510, 303] on span "7" at bounding box center [514, 303] width 13 height 13
type input "**********"
type input "*"
click at [444, 239] on div "**********" at bounding box center [416, 216] width 833 height 433
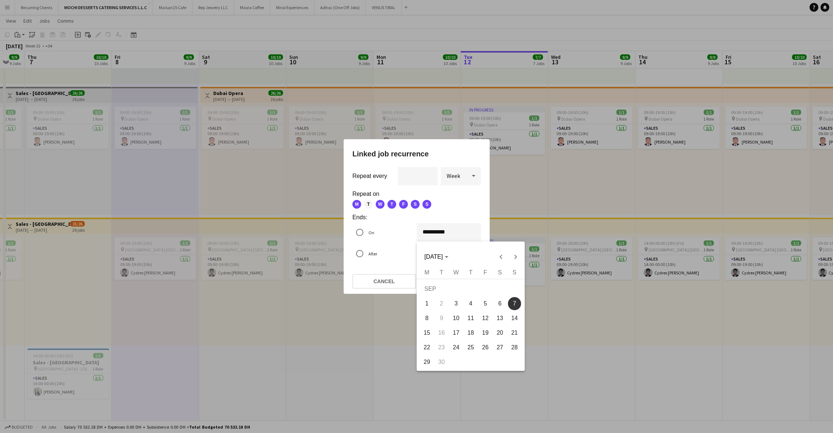
click at [494, 301] on span "6" at bounding box center [499, 303] width 13 height 13
type input "**********"
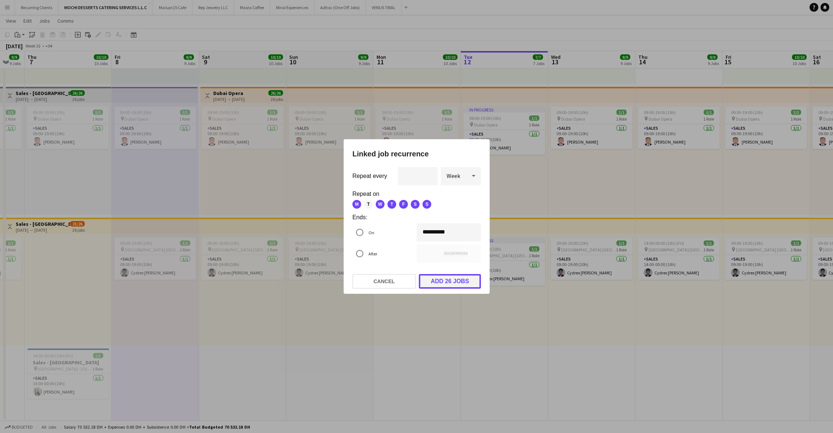
click at [433, 280] on button "Add 26 jobs" at bounding box center [450, 281] width 62 height 15
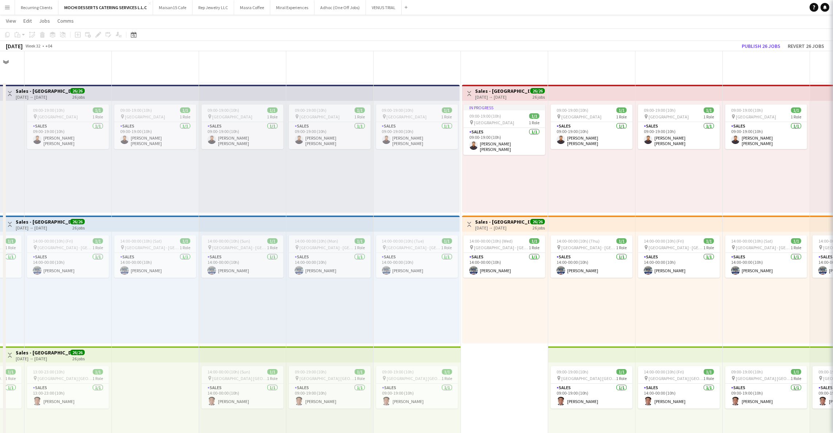
scroll to position [1174, 0]
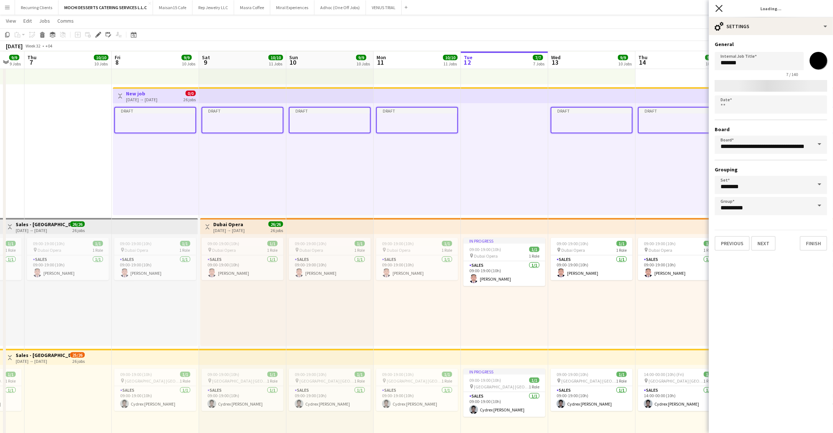
click at [722, 11] on icon at bounding box center [719, 8] width 7 height 7
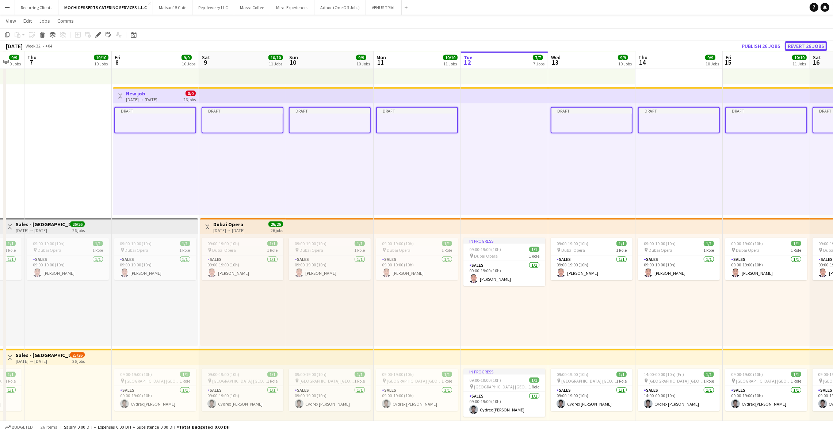
click at [799, 47] on button "Revert 26 jobs" at bounding box center [806, 45] width 42 height 9
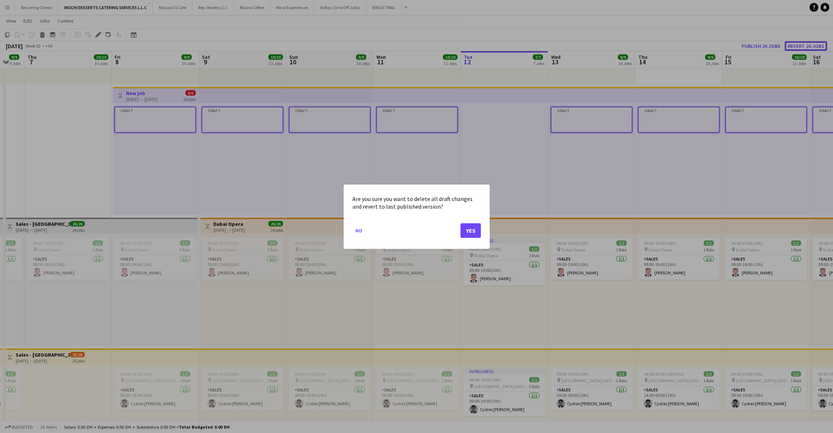
scroll to position [0, 0]
click at [470, 228] on button "Yes" at bounding box center [471, 230] width 20 height 15
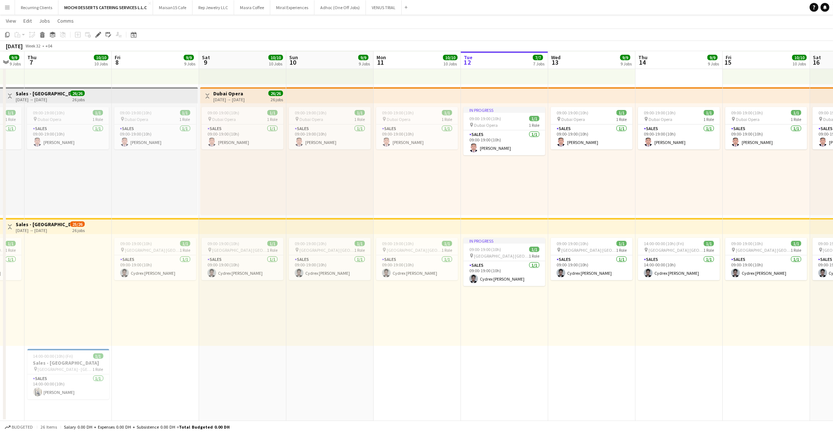
click at [159, 228] on app-top-bar at bounding box center [155, 226] width 87 height 16
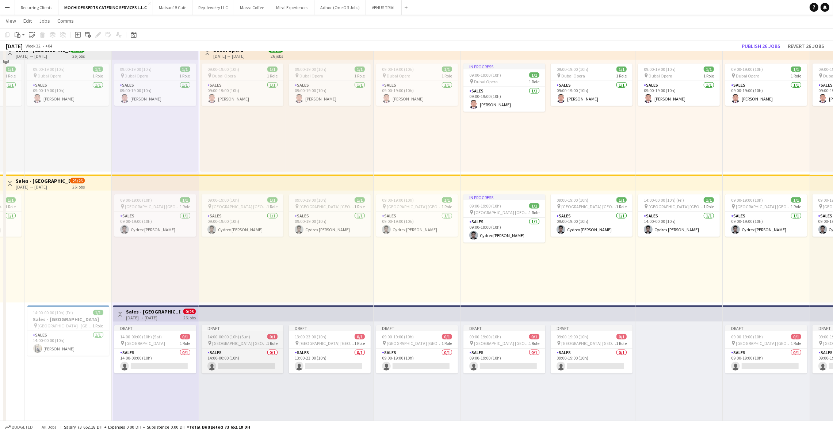
scroll to position [1233, 0]
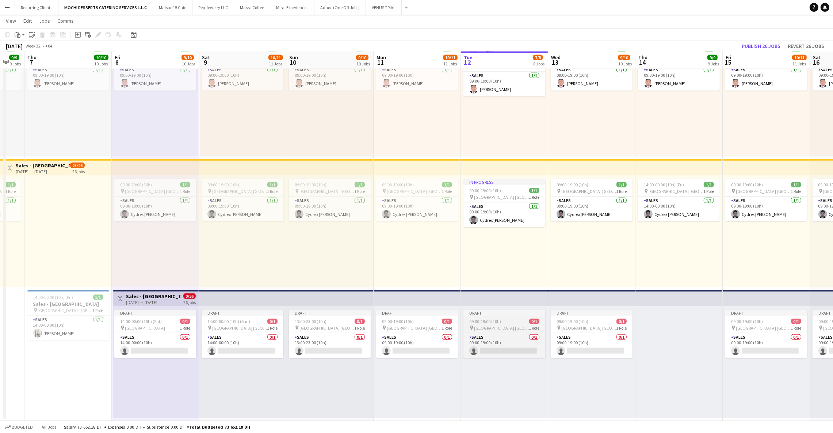
click at [506, 311] on div "Draft" at bounding box center [505, 313] width 82 height 6
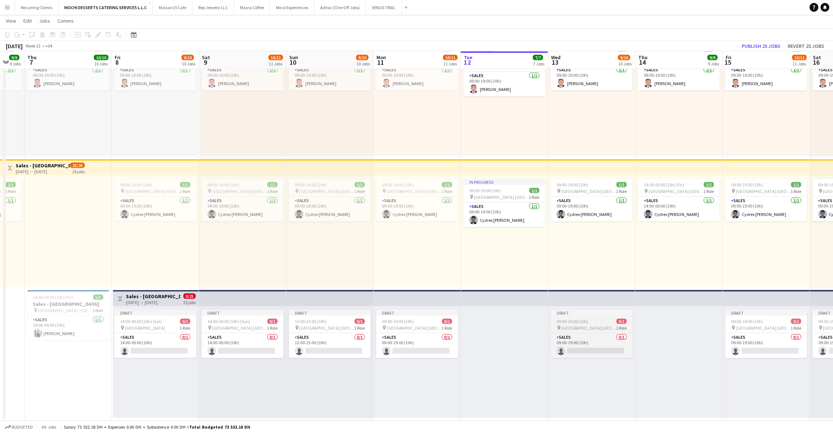
click at [610, 311] on div "Draft" at bounding box center [592, 313] width 82 height 6
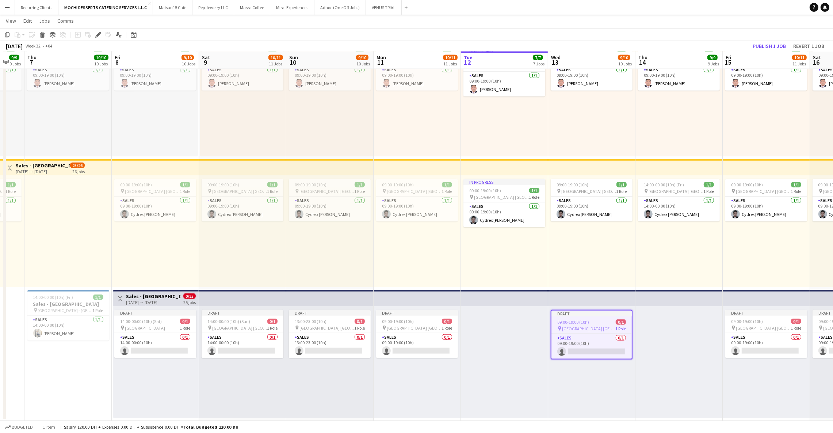
click at [658, 326] on div at bounding box center [679, 362] width 87 height 112
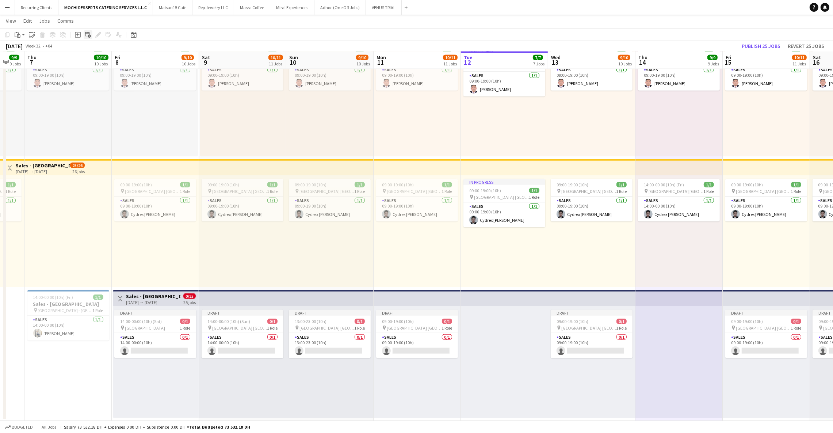
click at [88, 37] on icon at bounding box center [89, 35] width 3 height 3
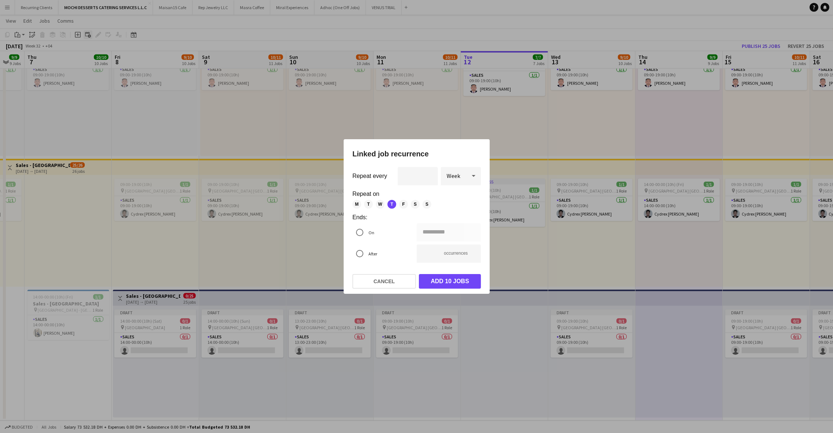
scroll to position [0, 0]
click at [361, 276] on button "Cancel" at bounding box center [384, 281] width 64 height 15
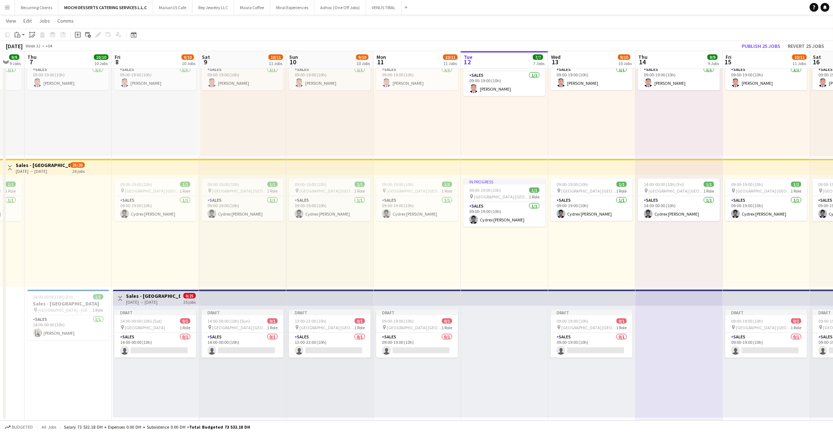
scroll to position [1233, 0]
click at [32, 35] on icon at bounding box center [32, 36] width 3 height 3
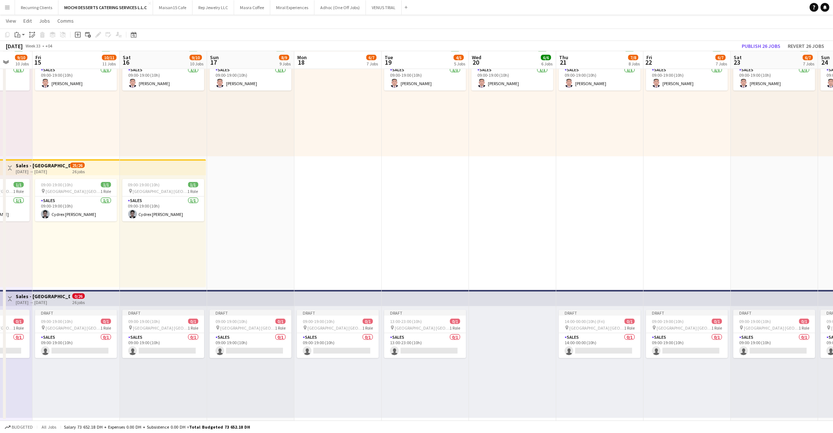
scroll to position [0, 230]
click at [514, 323] on div at bounding box center [511, 362] width 87 height 112
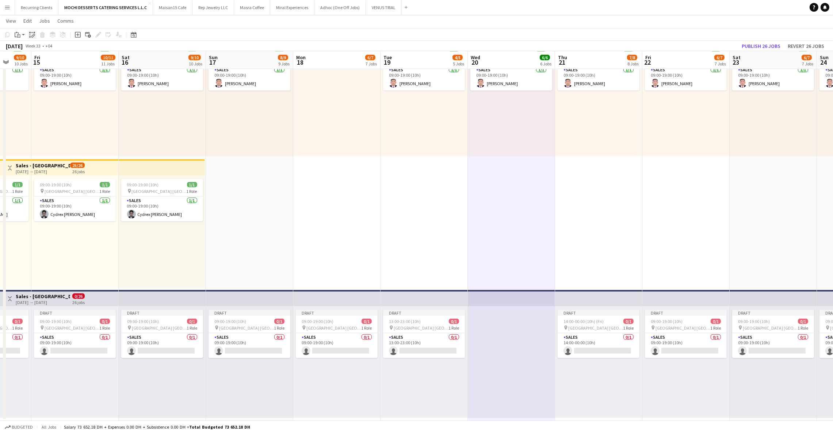
click at [35, 35] on div "Paste linked Job" at bounding box center [32, 34] width 9 height 9
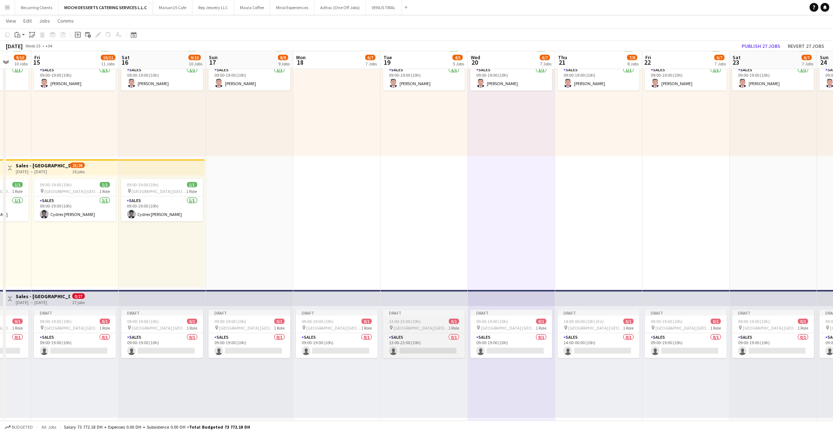
click at [430, 311] on div "Draft" at bounding box center [424, 313] width 82 height 6
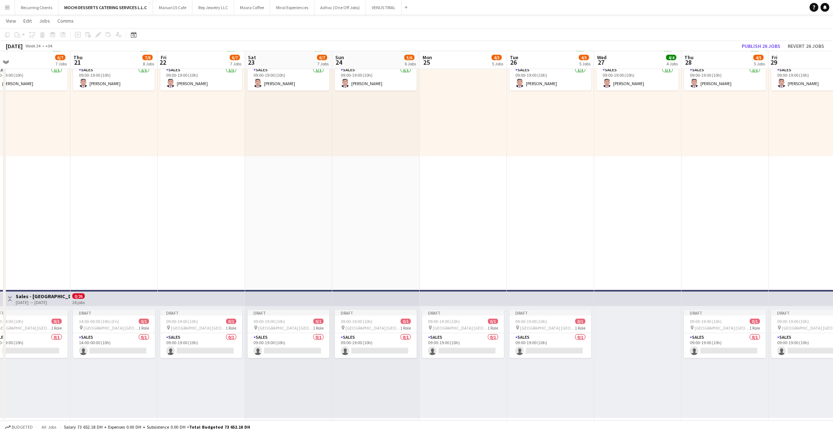
scroll to position [0, 279]
click at [667, 315] on div at bounding box center [637, 362] width 87 height 112
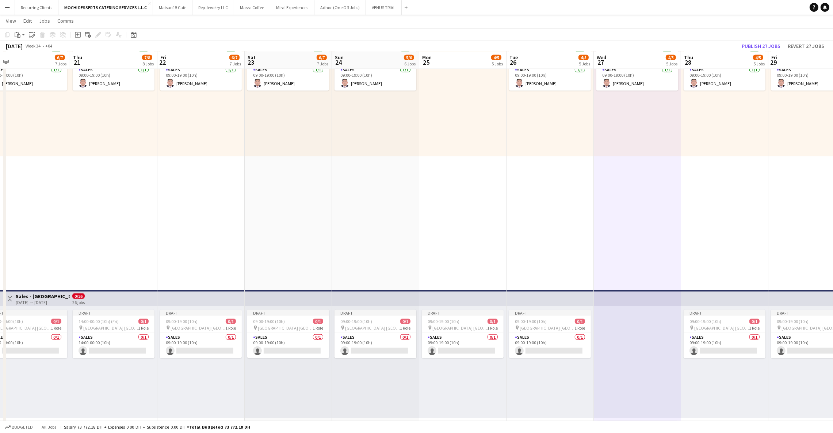
click at [634, 319] on div at bounding box center [637, 362] width 87 height 112
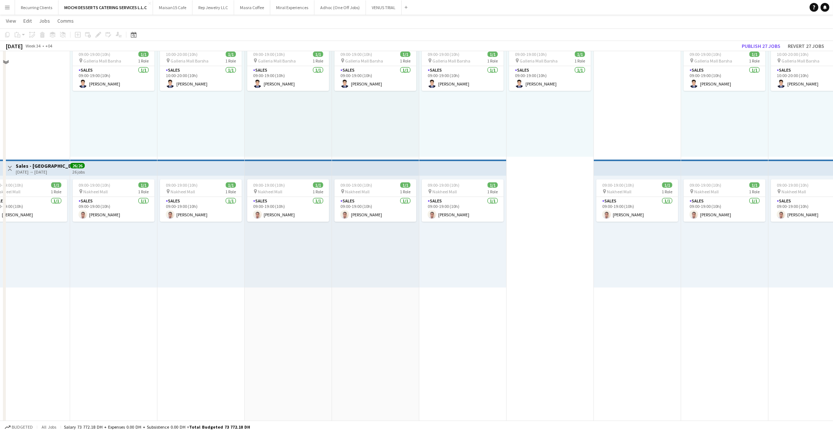
scroll to position [1233, 0]
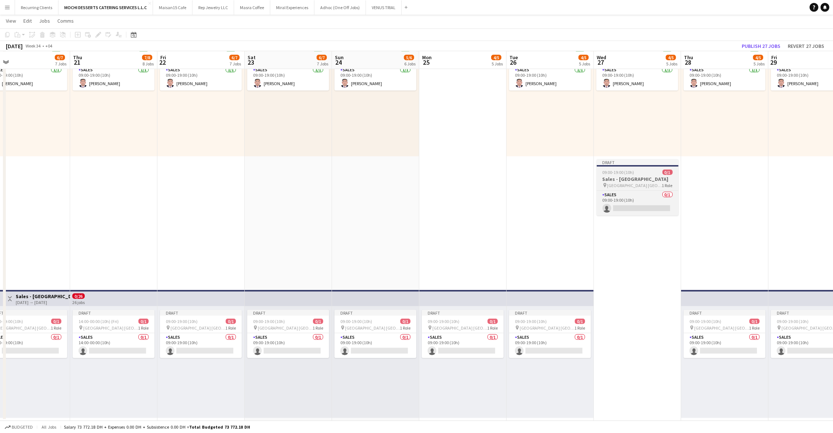
click at [650, 171] on div "09:00-19:00 (10h) 0/1" at bounding box center [638, 171] width 82 height 5
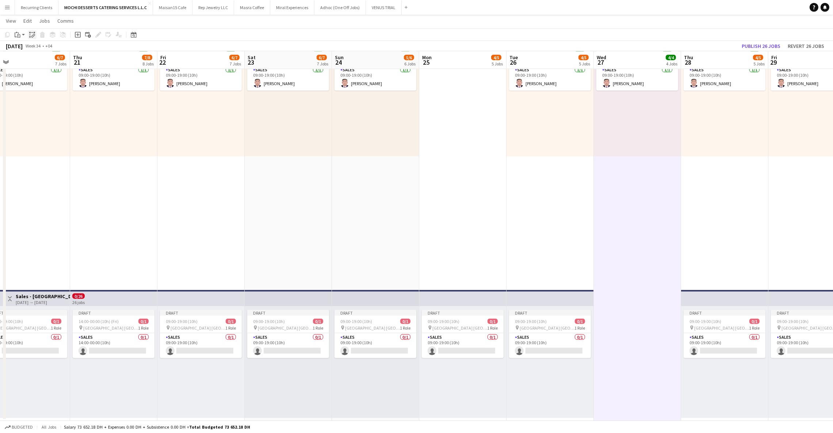
click at [31, 34] on icon "Paste linked Job" at bounding box center [32, 35] width 6 height 6
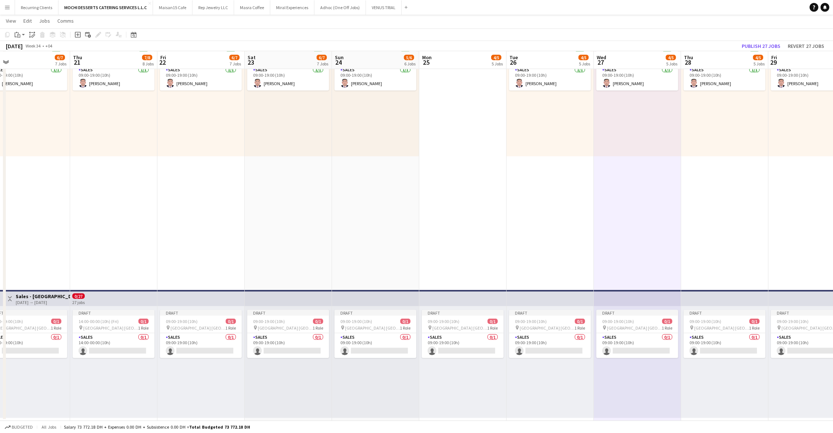
click at [551, 302] on app-top-bar at bounding box center [550, 298] width 87 height 16
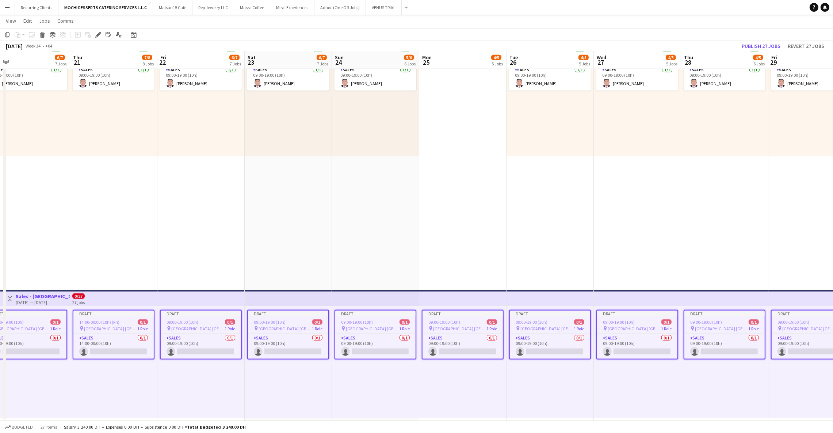
click at [551, 311] on div "Draft" at bounding box center [550, 313] width 80 height 6
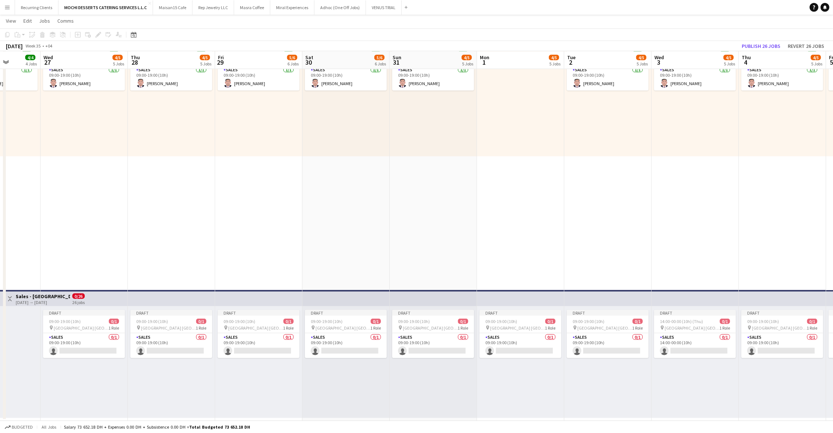
scroll to position [0, 311]
click at [586, 313] on div "Draft" at bounding box center [606, 313] width 82 height 6
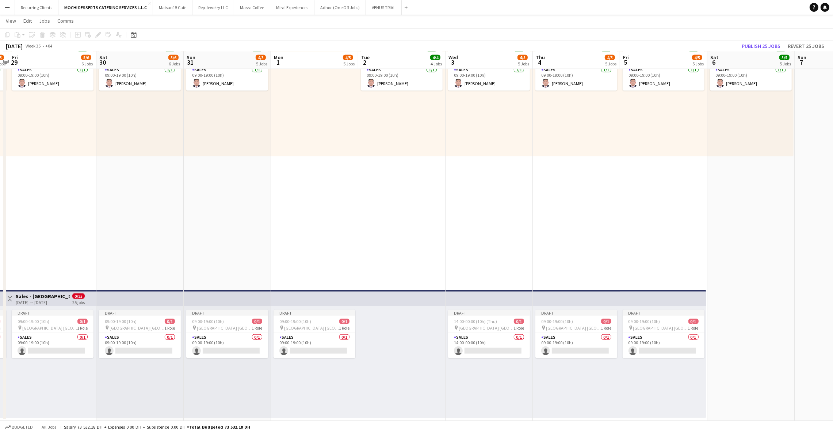
scroll to position [0, 304]
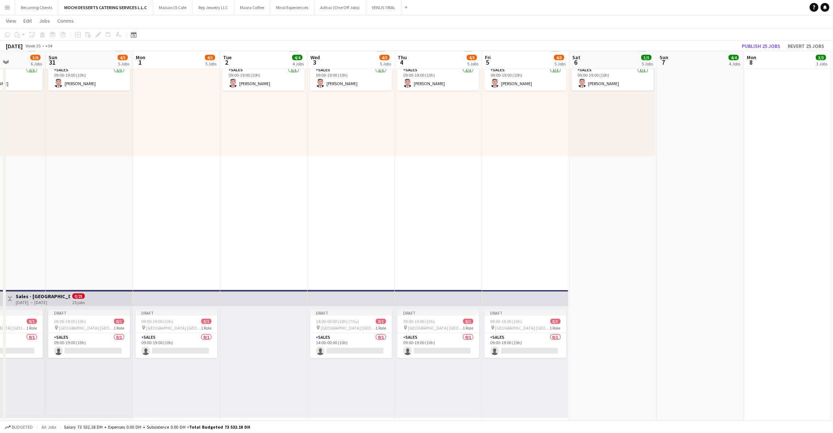
click at [525, 295] on app-top-bar at bounding box center [525, 298] width 86 height 16
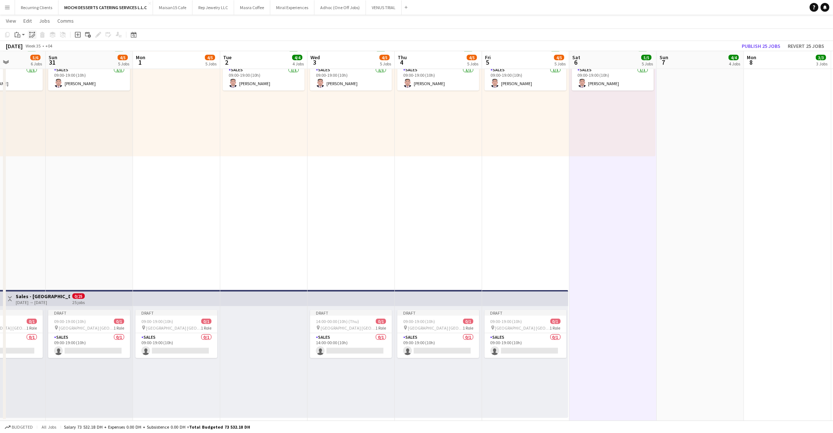
click at [31, 34] on icon "Paste linked Job" at bounding box center [32, 35] width 6 height 6
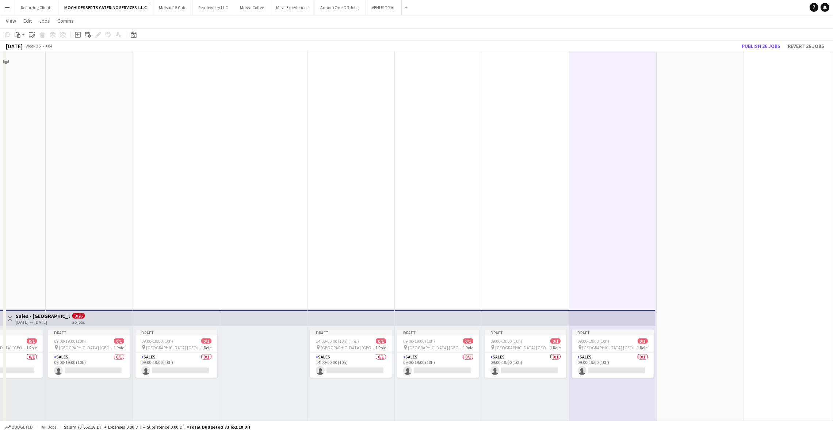
scroll to position [953, 0]
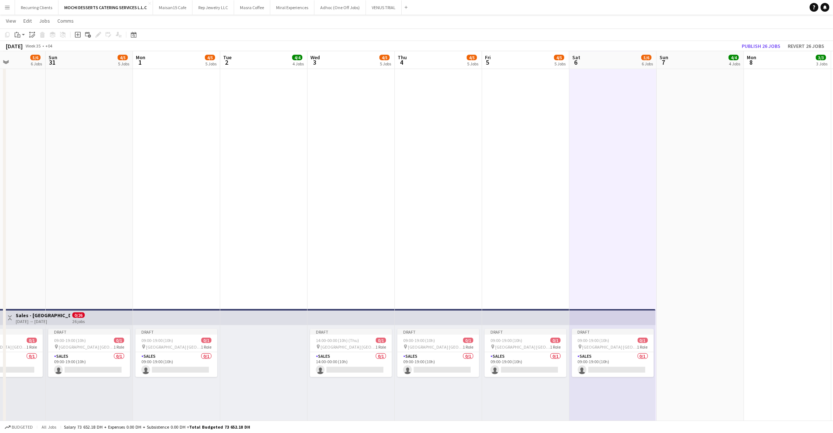
click at [610, 315] on app-top-bar at bounding box center [612, 317] width 86 height 16
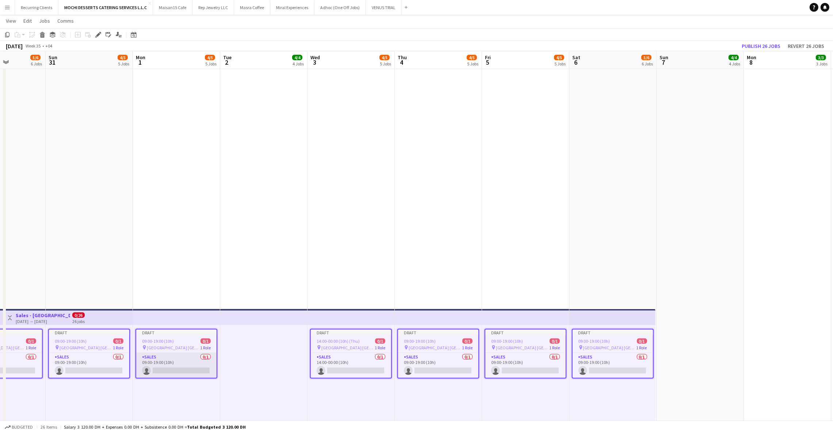
click at [177, 359] on app-card-role "Sales 0/1 09:00-19:00 (10h) single-neutral-actions" at bounding box center [176, 365] width 80 height 25
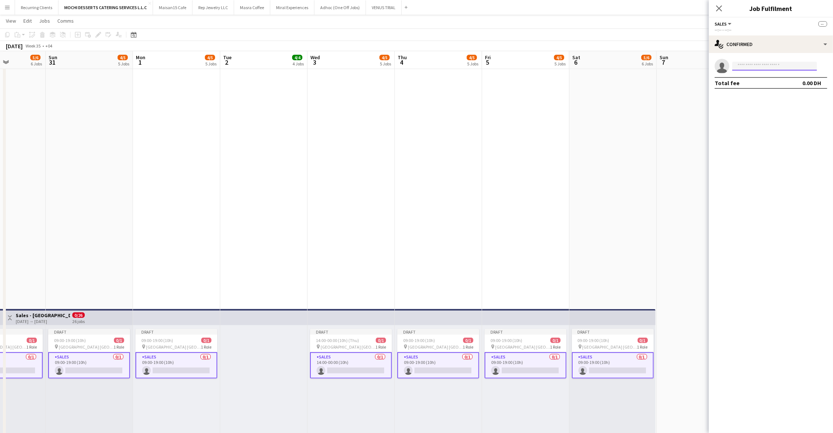
click at [748, 69] on input at bounding box center [774, 66] width 85 height 9
type input "*****"
click at [752, 85] on span "[EMAIL_ADDRESS][DOMAIN_NAME]" at bounding box center [774, 83] width 73 height 6
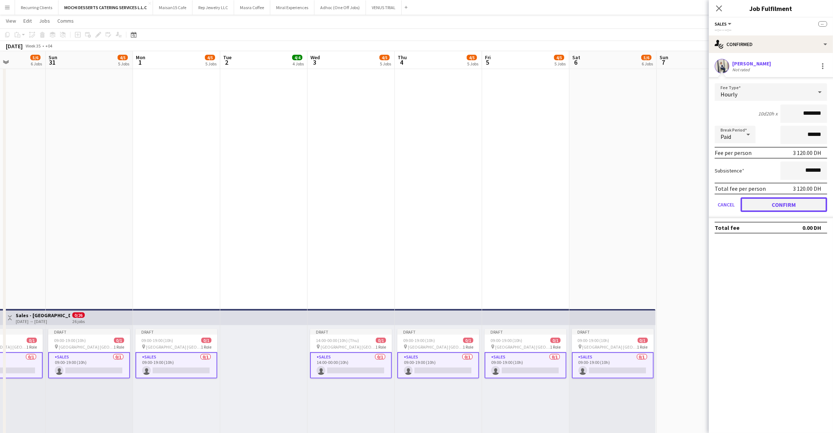
click at [764, 200] on button "Confirm" at bounding box center [784, 204] width 87 height 15
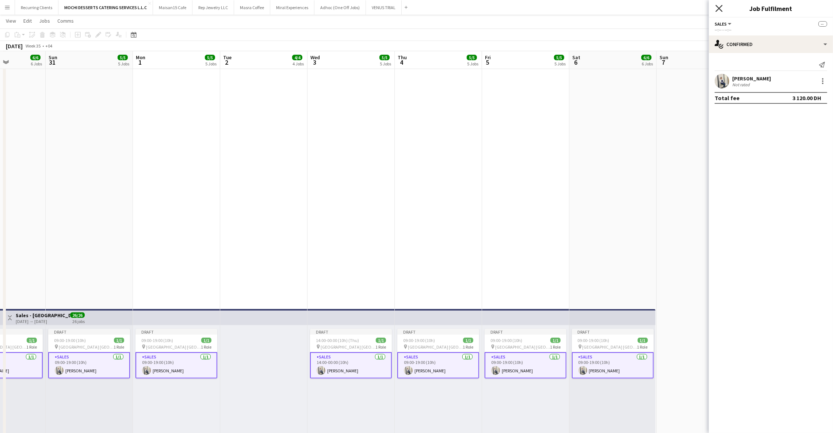
click at [722, 7] on icon "Close pop-in" at bounding box center [719, 8] width 7 height 7
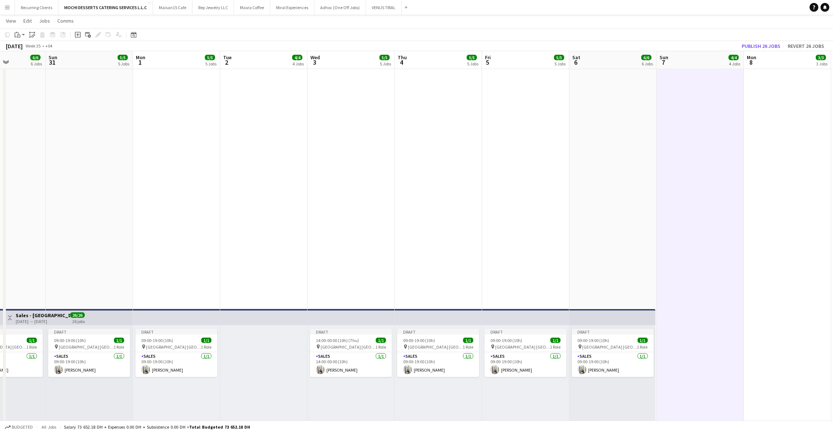
click at [636, 316] on app-top-bar at bounding box center [612, 317] width 86 height 16
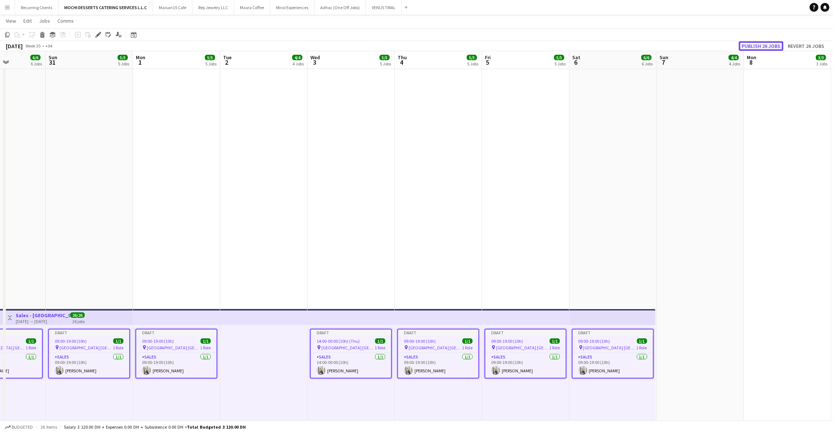
click at [770, 44] on button "Publish 26 jobs" at bounding box center [761, 45] width 45 height 9
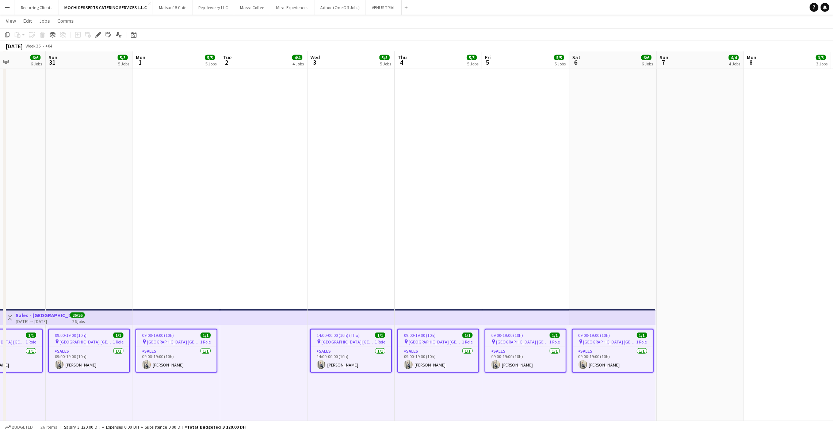
drag, startPoint x: 312, startPoint y: 300, endPoint x: 326, endPoint y: 305, distance: 14.9
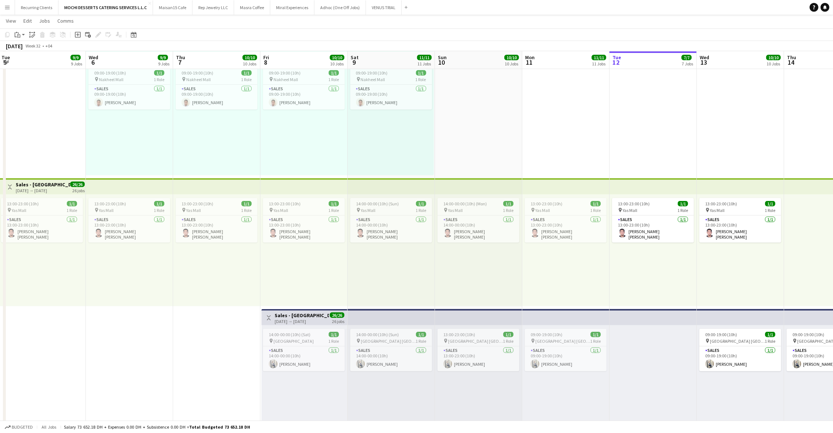
scroll to position [0, 153]
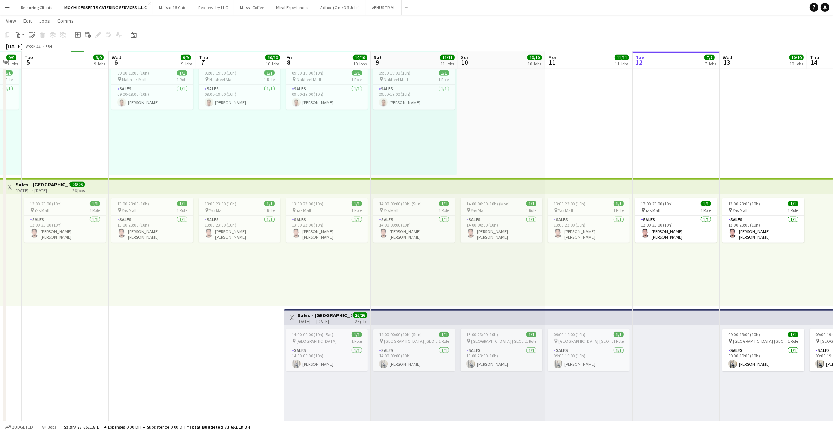
click at [331, 314] on h3 "Sales - [GEOGRAPHIC_DATA]" at bounding box center [325, 315] width 54 height 7
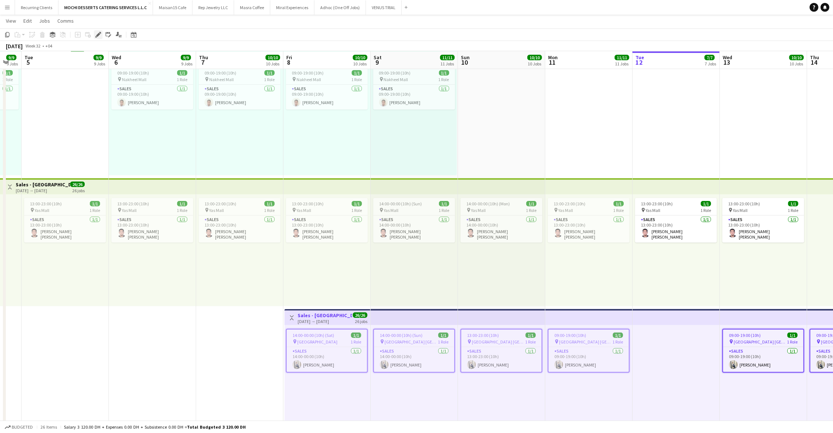
click at [100, 31] on div "Edit" at bounding box center [98, 34] width 9 height 9
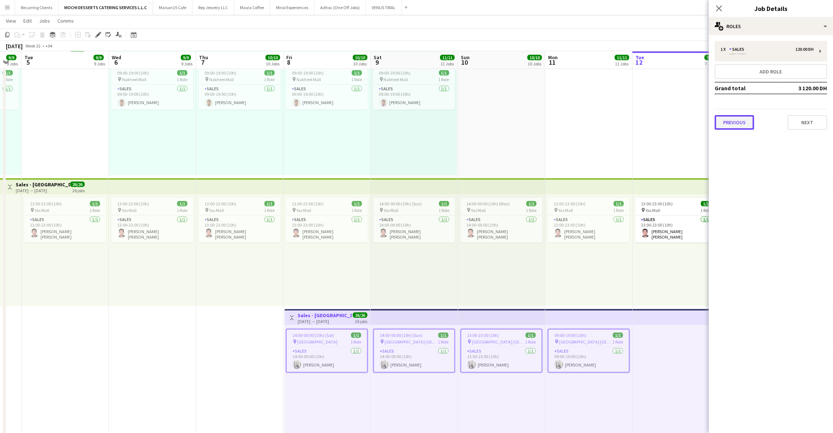
click at [729, 123] on button "Previous" at bounding box center [734, 122] width 39 height 15
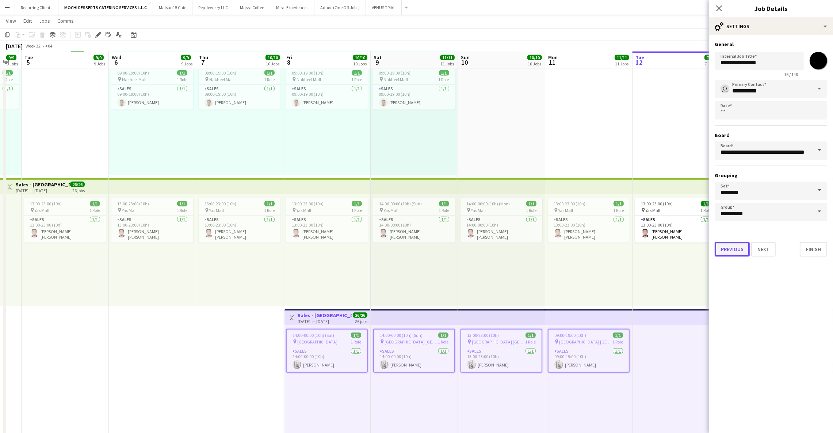
click at [726, 247] on button "Previous" at bounding box center [732, 249] width 35 height 15
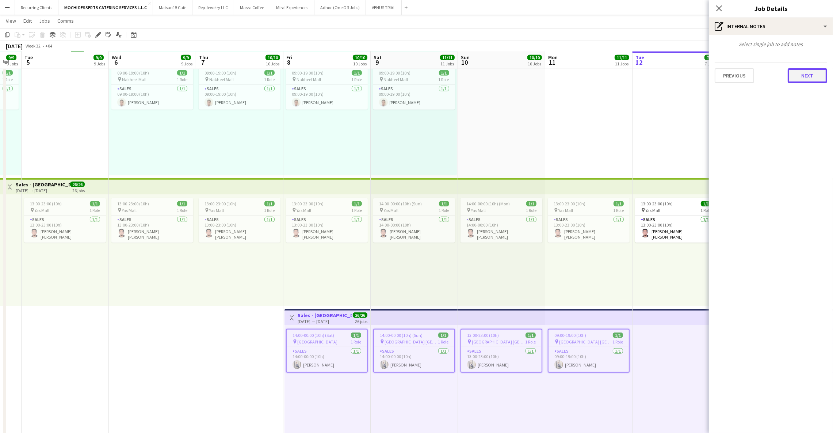
click at [808, 78] on button "Next" at bounding box center [807, 75] width 39 height 15
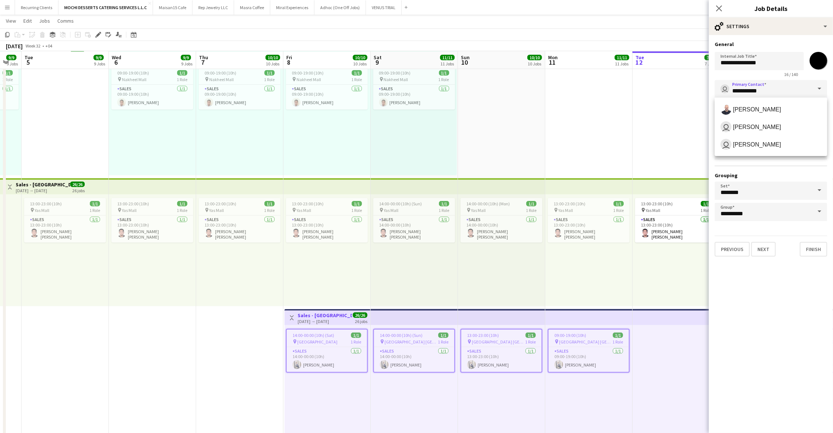
click at [770, 92] on input "**********" at bounding box center [771, 89] width 112 height 18
click at [759, 123] on span "[PERSON_NAME]" at bounding box center [757, 126] width 48 height 7
type input "**********"
click at [732, 243] on button "Previous" at bounding box center [732, 249] width 35 height 15
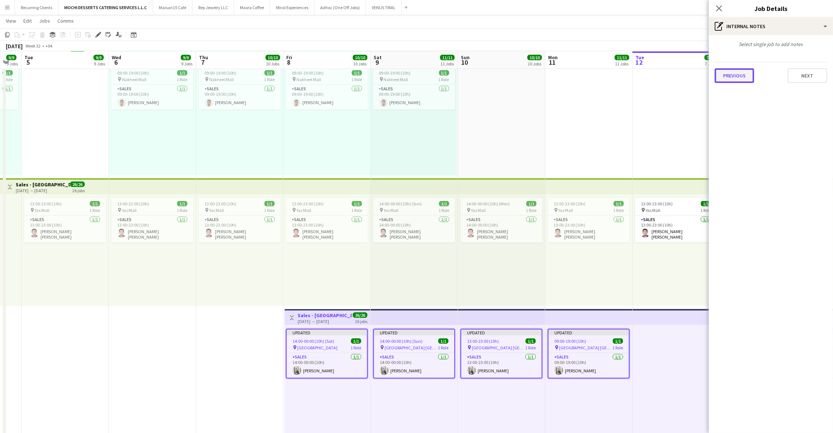
click at [736, 81] on button "Previous" at bounding box center [734, 75] width 39 height 15
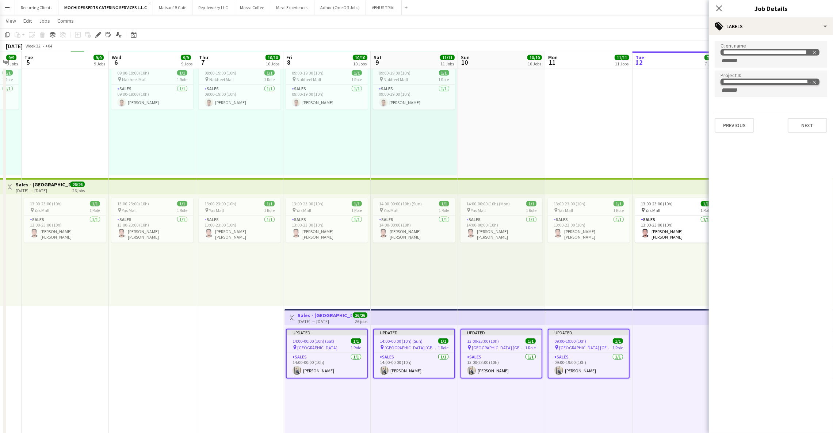
click at [816, 80] on icon "Remove tag" at bounding box center [814, 81] width 3 height 3
paste input "**********"
type input "**********"
click at [802, 116] on button "Next" at bounding box center [807, 117] width 39 height 15
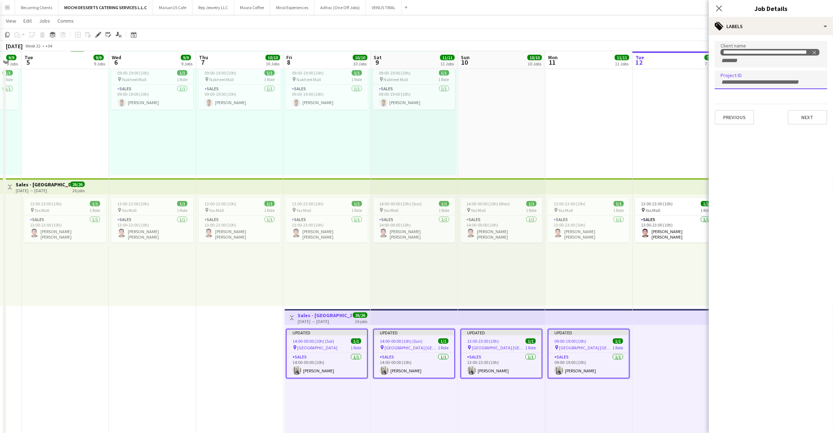
scroll to position [0, 0]
click at [722, 14] on div "Close pop-in" at bounding box center [719, 8] width 20 height 17
click at [722, 11] on icon at bounding box center [719, 8] width 7 height 7
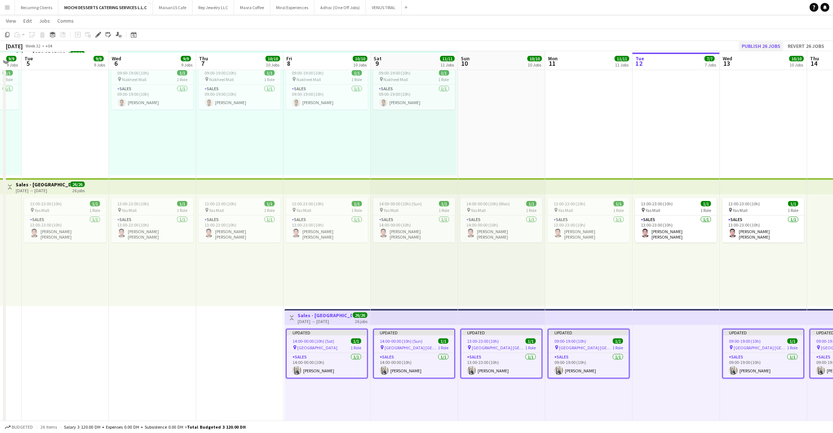
scroll to position [957, 0]
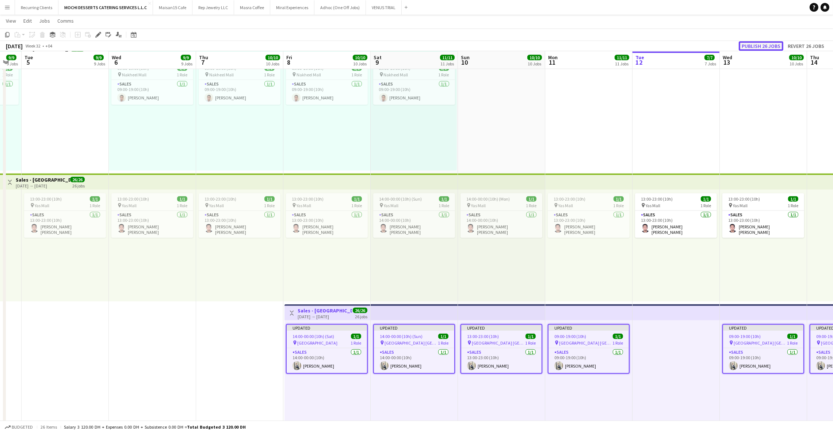
click at [757, 47] on button "Publish 26 jobs" at bounding box center [761, 45] width 45 height 9
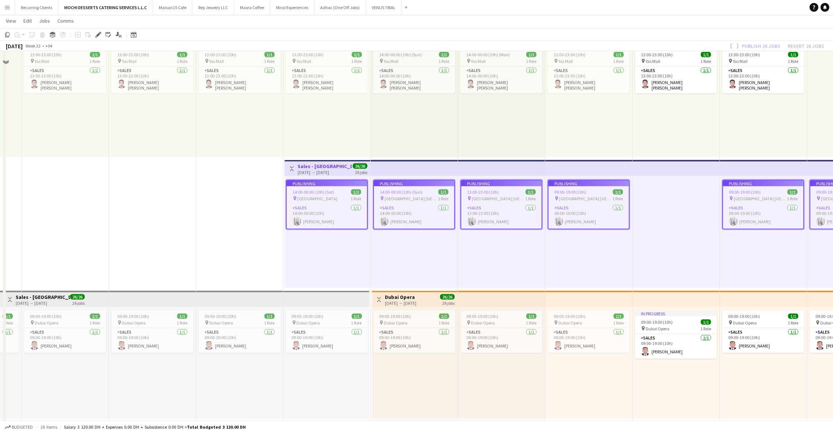
scroll to position [1021, 0]
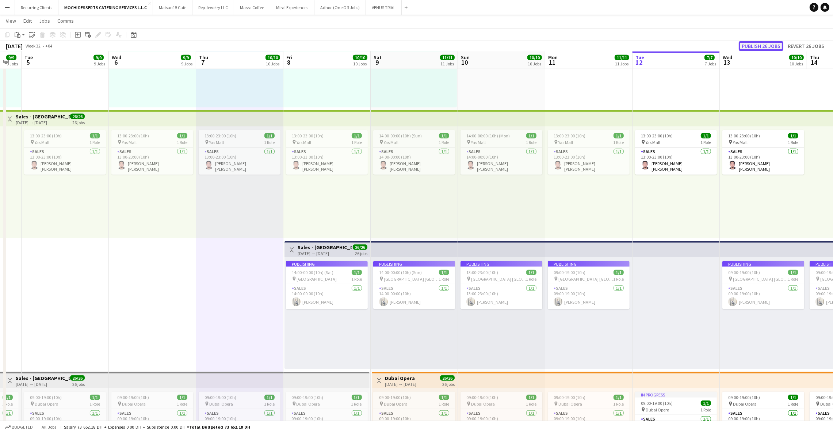
click at [758, 43] on button "Publish 26 jobs" at bounding box center [761, 45] width 45 height 9
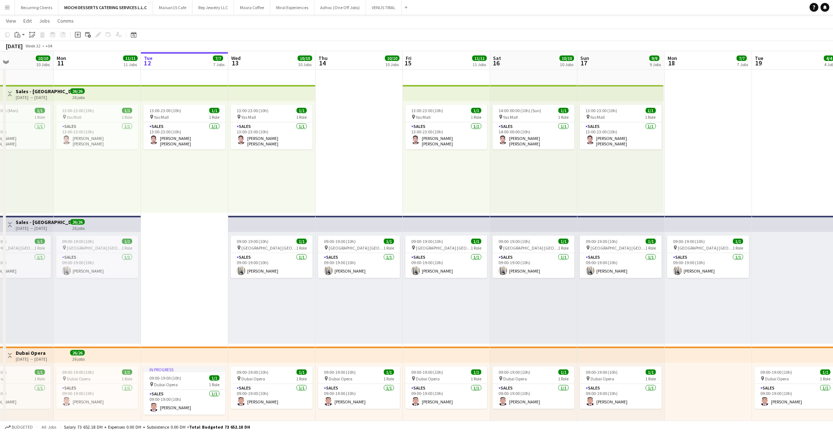
scroll to position [1046, 0]
click at [271, 222] on app-top-bar at bounding box center [271, 223] width 87 height 16
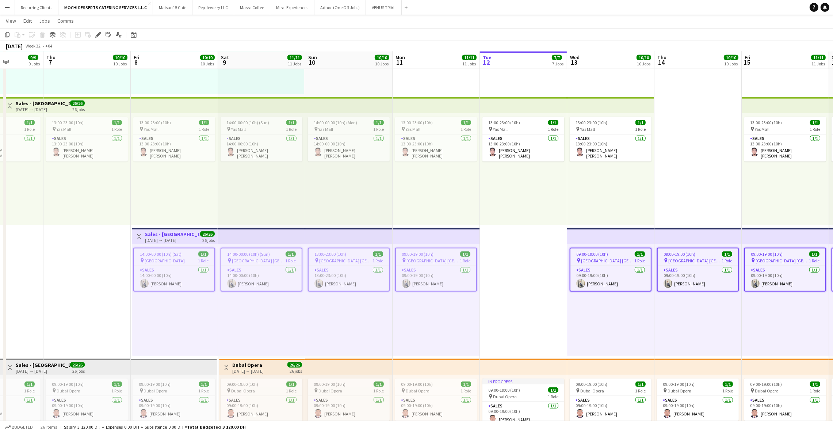
scroll to position [1033, 0]
click at [437, 250] on app-job-card "09:00-19:00 (10h) 1/1 pin Yas Mall [GEOGRAPHIC_DATA] 1 Role Sales [DATE] 09:00-…" at bounding box center [436, 270] width 82 height 44
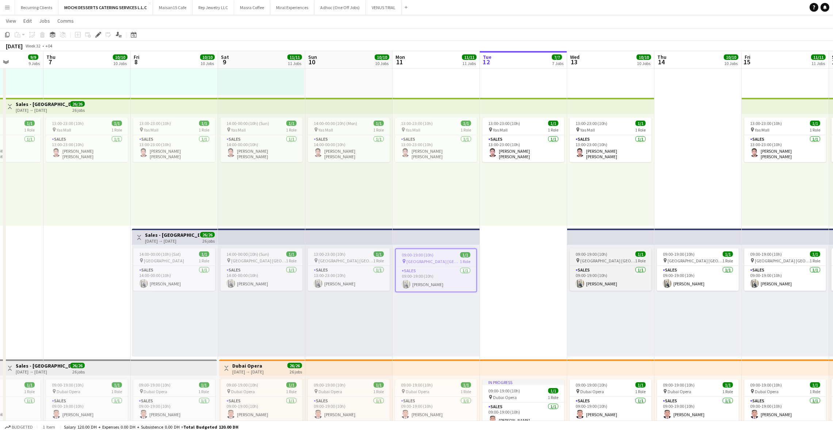
click at [609, 250] on app-job-card "09:00-19:00 (10h) 1/1 pin Yas Mall [GEOGRAPHIC_DATA] 1 Role Sales [DATE] 09:00-…" at bounding box center [611, 269] width 82 height 42
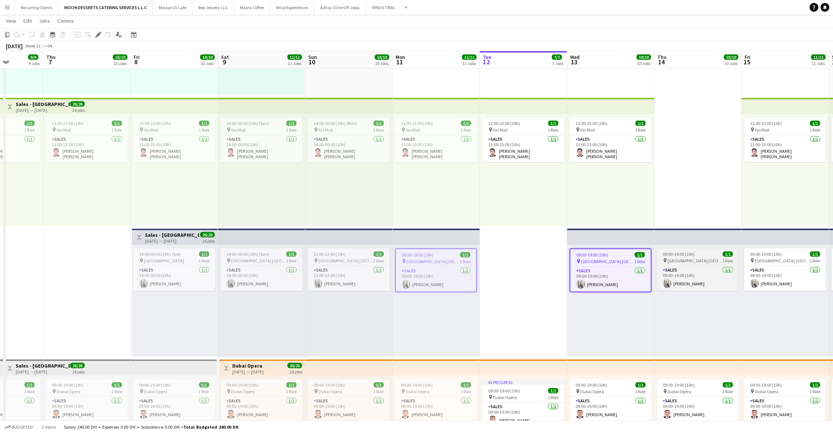
click at [680, 253] on span "09:00-19:00 (10h)" at bounding box center [679, 253] width 32 height 5
click at [391, 237] on app-top-bar at bounding box center [348, 237] width 87 height 16
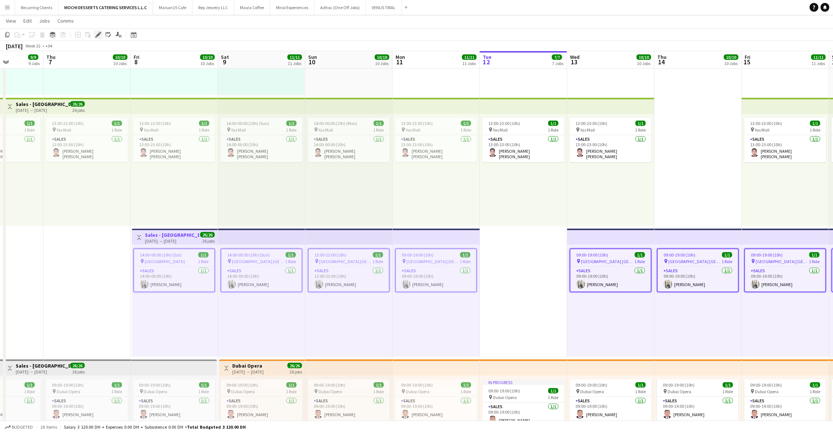
click at [98, 32] on icon "Edit" at bounding box center [98, 35] width 6 height 6
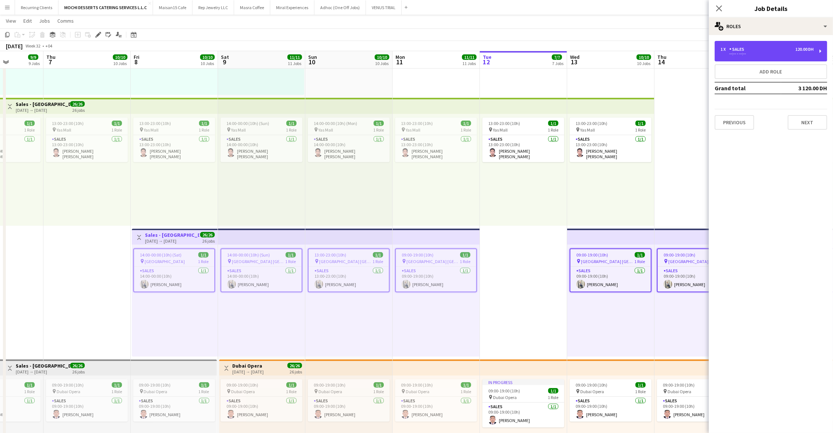
click at [751, 53] on div "--:-- - --:--" at bounding box center [767, 54] width 93 height 4
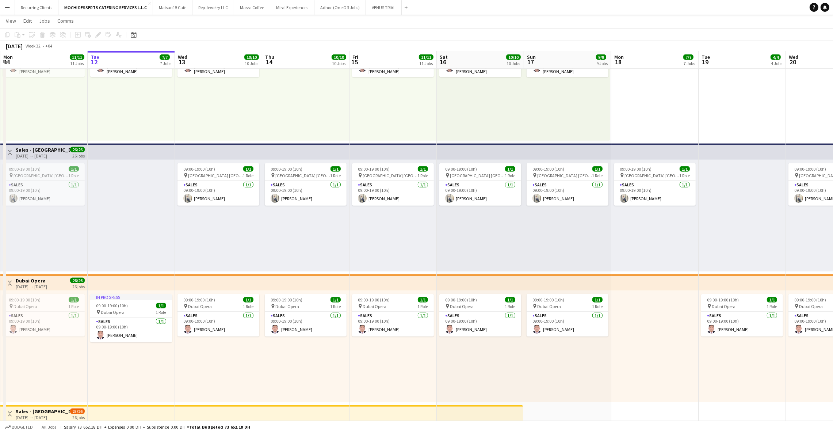
click at [369, 151] on app-top-bar at bounding box center [393, 152] width 87 height 16
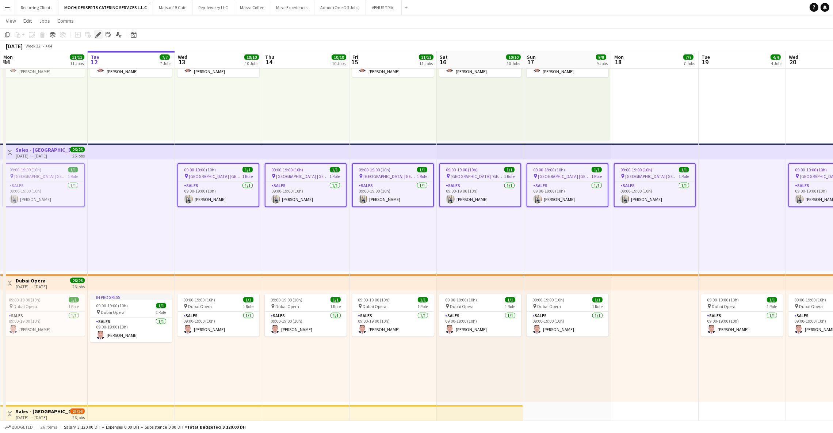
click at [96, 37] on icon at bounding box center [96, 37] width 2 height 2
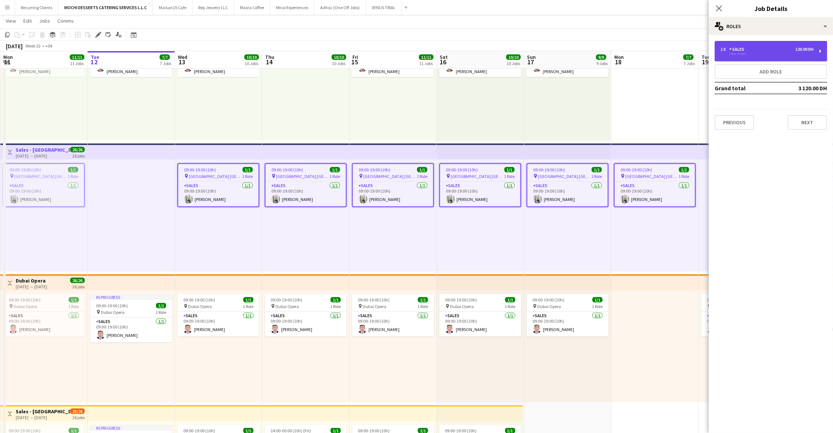
click at [747, 49] on div "Sales" at bounding box center [738, 49] width 18 height 5
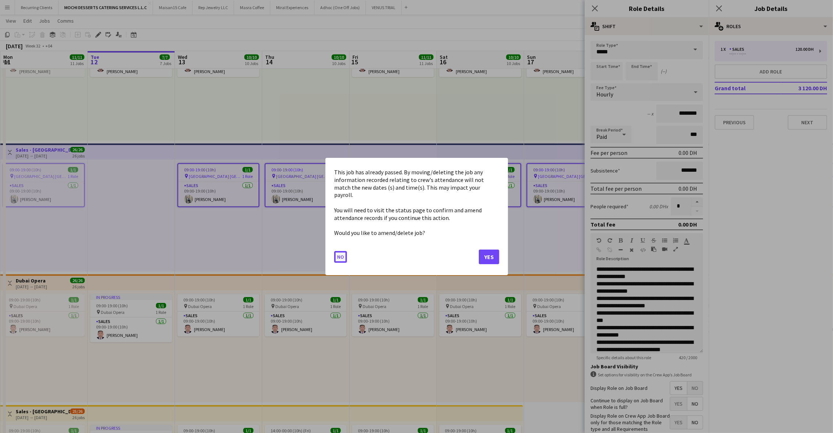
click at [340, 251] on button "No" at bounding box center [340, 257] width 13 height 12
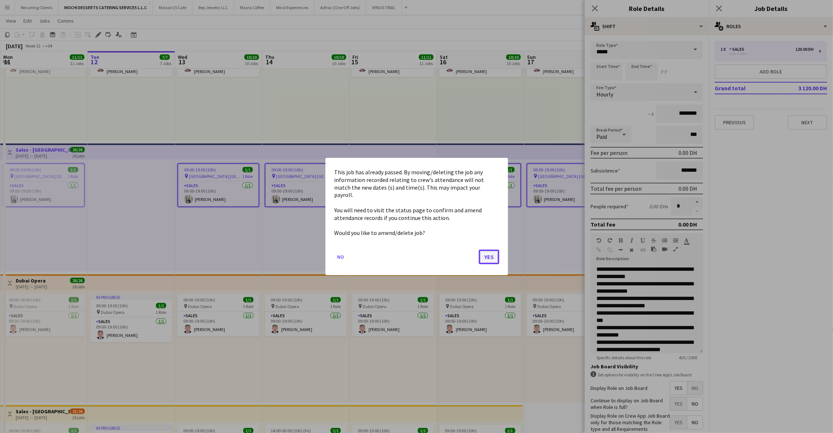
click at [485, 252] on button "Yes" at bounding box center [489, 256] width 20 height 15
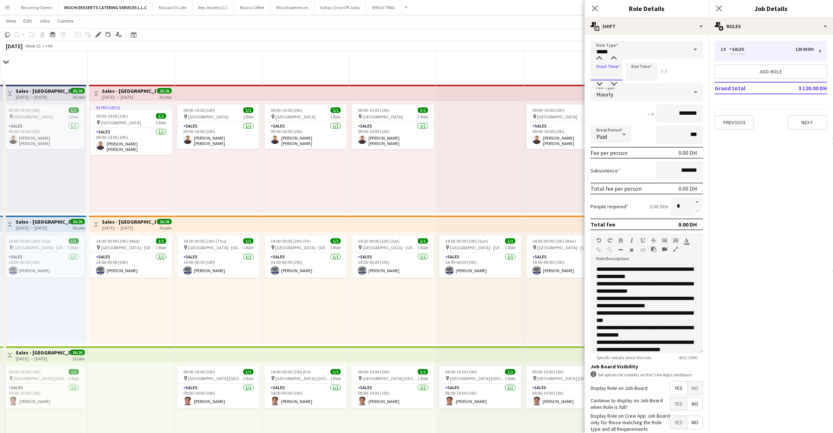
scroll to position [1118, 0]
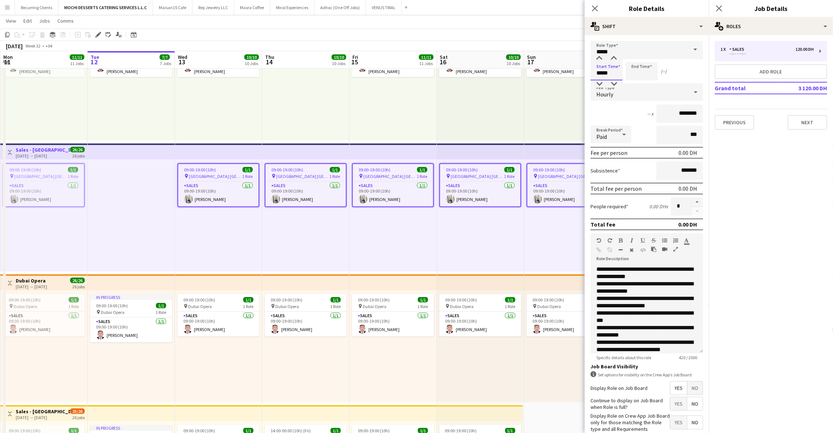
type input "*****"
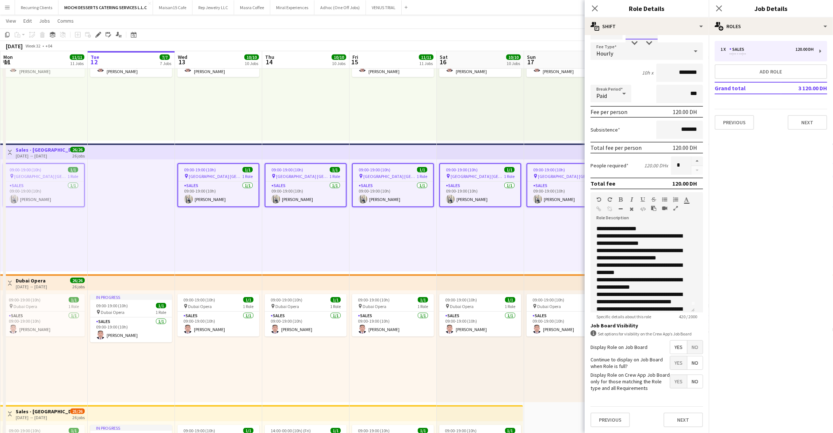
scroll to position [14, 0]
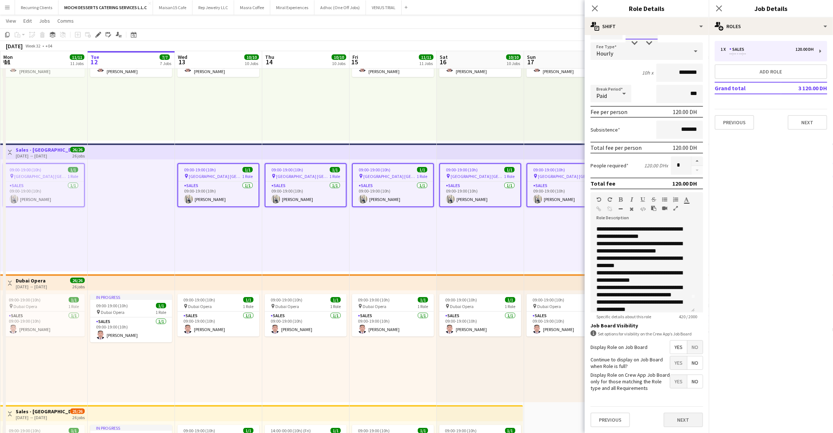
type input "*****"
click at [672, 419] on button "Next" at bounding box center [683, 419] width 39 height 15
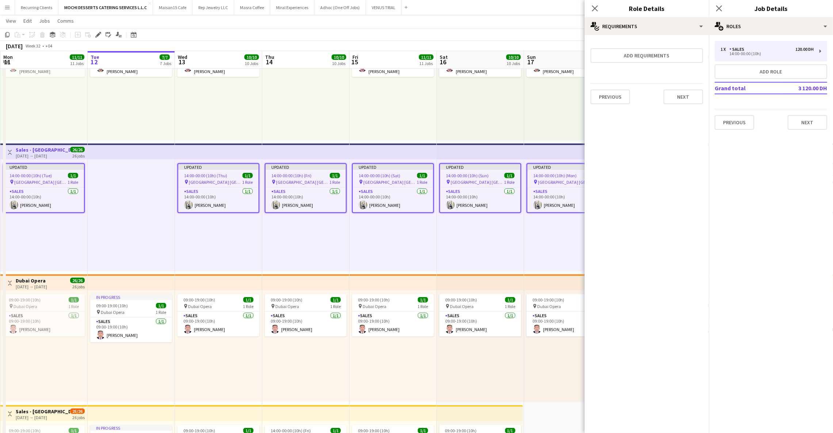
scroll to position [0, 0]
click at [720, 12] on app-icon "Close pop-in" at bounding box center [719, 8] width 11 height 11
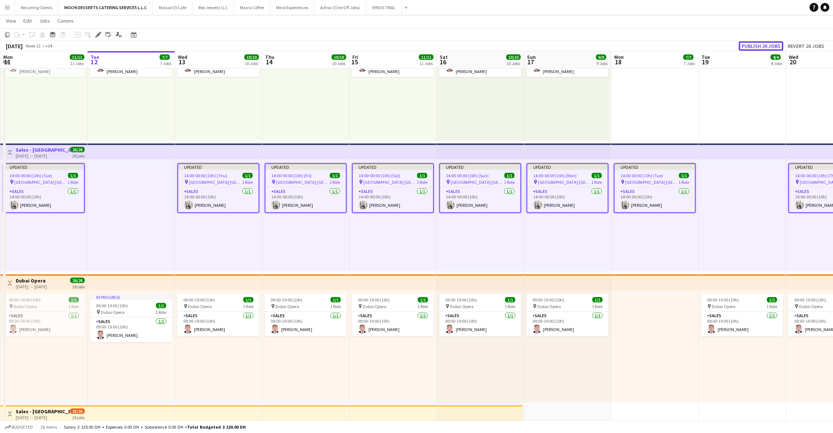
click at [760, 41] on button "Publish 26 jobs" at bounding box center [761, 45] width 45 height 9
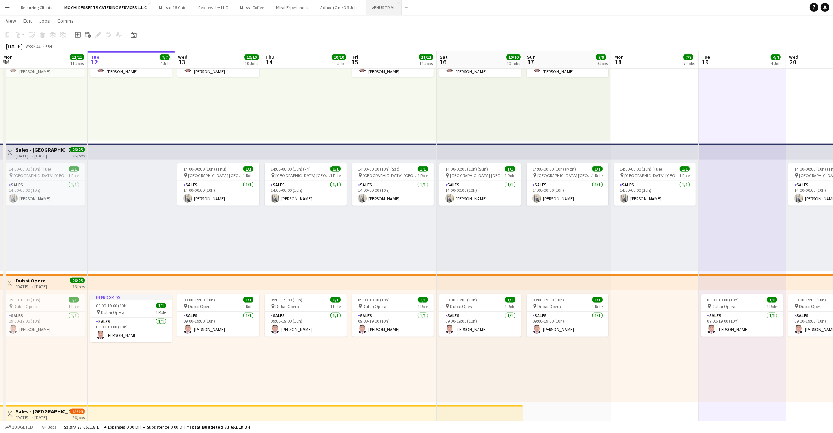
click at [372, 7] on button "VENUS TRIAL Close" at bounding box center [384, 7] width 36 height 14
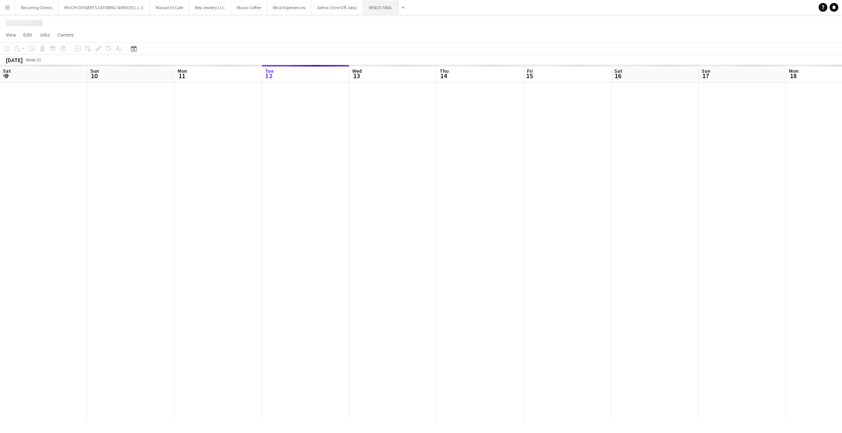
scroll to position [0, 174]
